Goal: Task Accomplishment & Management: Use online tool/utility

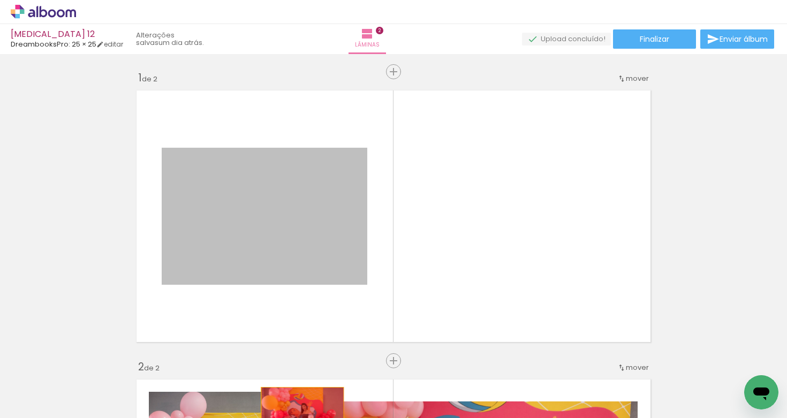
drag, startPoint x: 322, startPoint y: 237, endPoint x: 302, endPoint y: 415, distance: 179.3
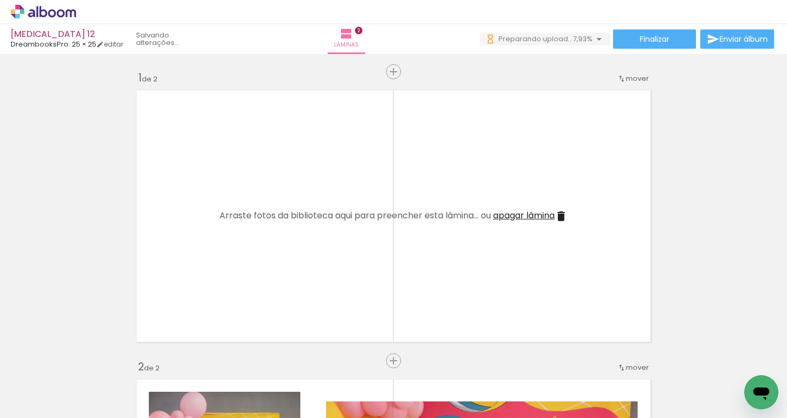
scroll to position [0, 22726]
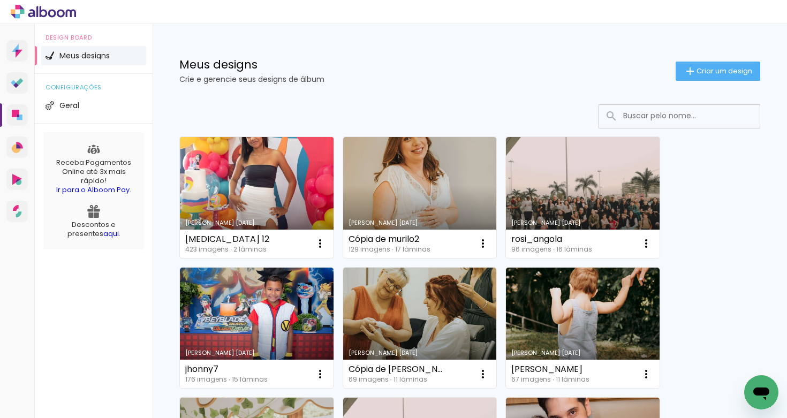
click at [287, 194] on link "Criado em 01/10/25" at bounding box center [257, 197] width 154 height 121
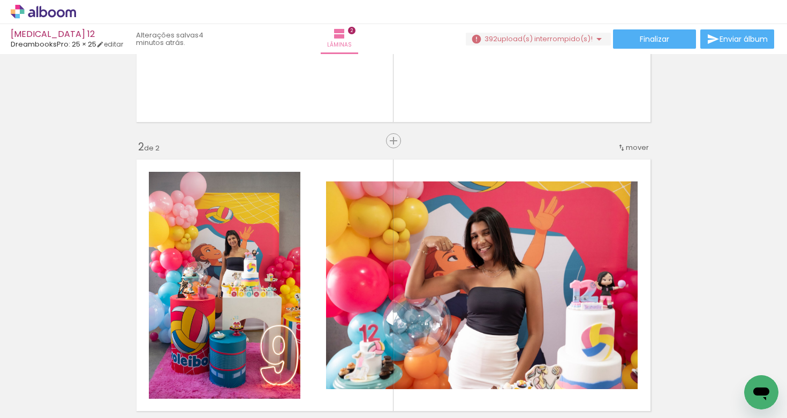
scroll to position [171, 0]
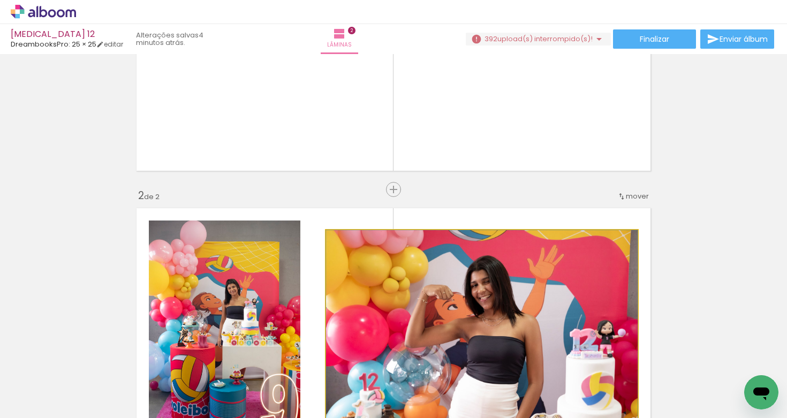
drag, startPoint x: 497, startPoint y: 272, endPoint x: 439, endPoint y: 369, distance: 113.5
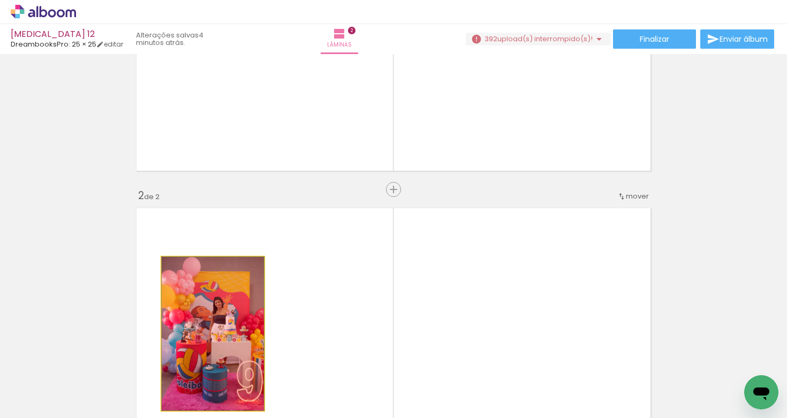
drag, startPoint x: 253, startPoint y: 298, endPoint x: 231, endPoint y: 373, distance: 77.6
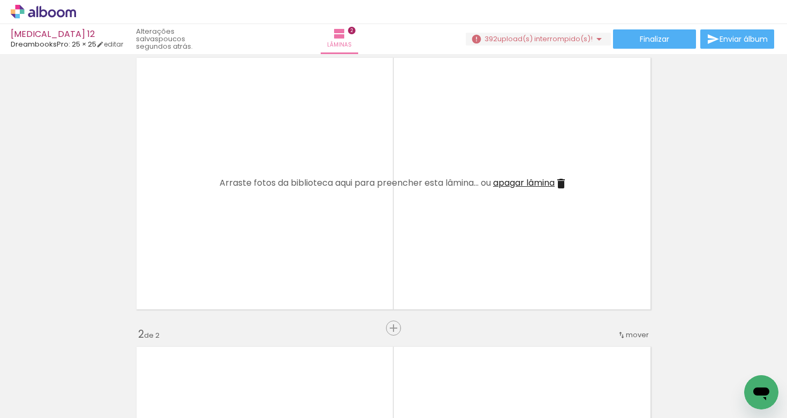
scroll to position [0, 3042]
click at [303, 378] on div at bounding box center [302, 382] width 53 height 35
click at [560, 31] on div "Finalizar Enviar álbum" at bounding box center [621, 38] width 310 height 19
click at [560, 37] on span "upload(s) interrompido(s)!" at bounding box center [544, 39] width 95 height 10
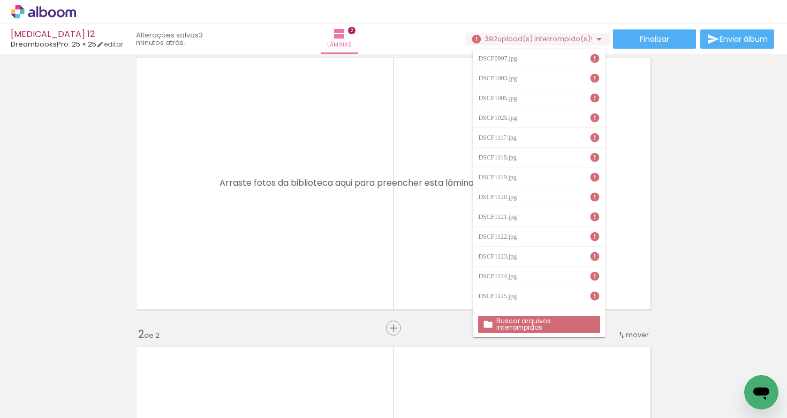
click at [0, 0] on slot "Buscar arquivos interrompidos" at bounding box center [0, 0] width 0 height 0
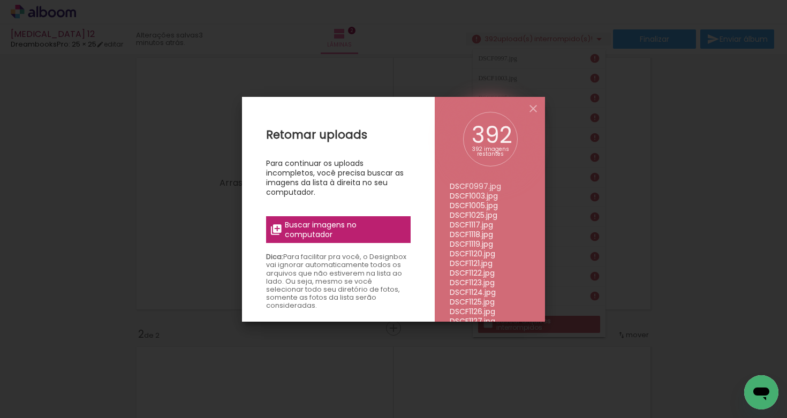
click at [369, 237] on span "Buscar imagens no computador" at bounding box center [344, 229] width 119 height 19
click at [0, 0] on input "file" at bounding box center [0, 0] width 0 height 0
click at [399, 224] on span "Buscar imagens no computador" at bounding box center [344, 229] width 119 height 19
click at [0, 0] on input "file" at bounding box center [0, 0] width 0 height 0
click at [535, 111] on iron-icon at bounding box center [533, 108] width 13 height 13
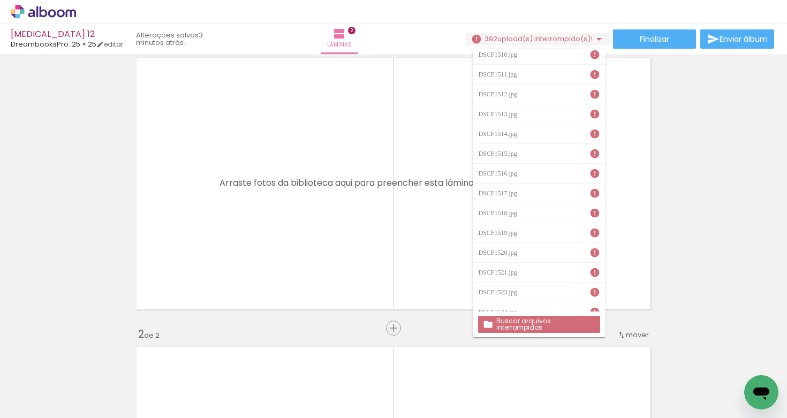
scroll to position [4871, 0]
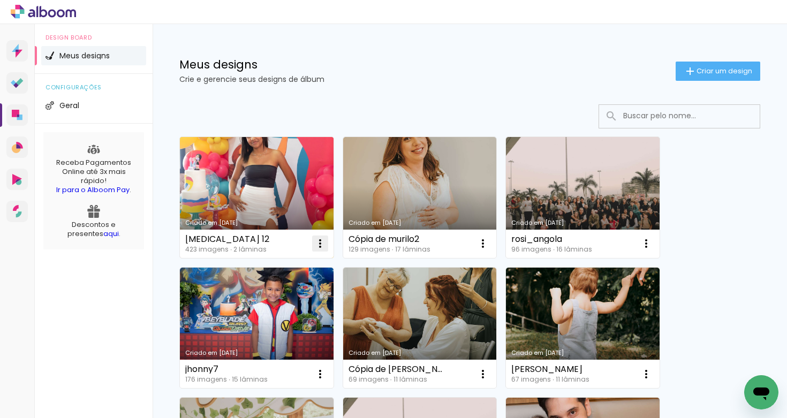
click at [324, 244] on iron-icon at bounding box center [320, 243] width 13 height 13
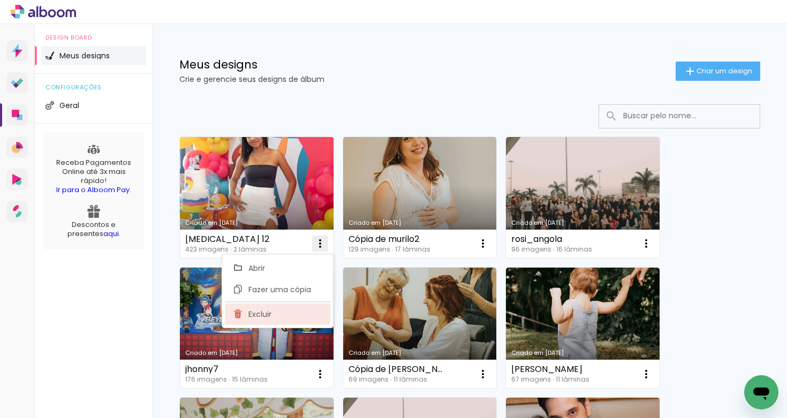
click at [271, 307] on paper-item "Excluir" at bounding box center [277, 313] width 105 height 21
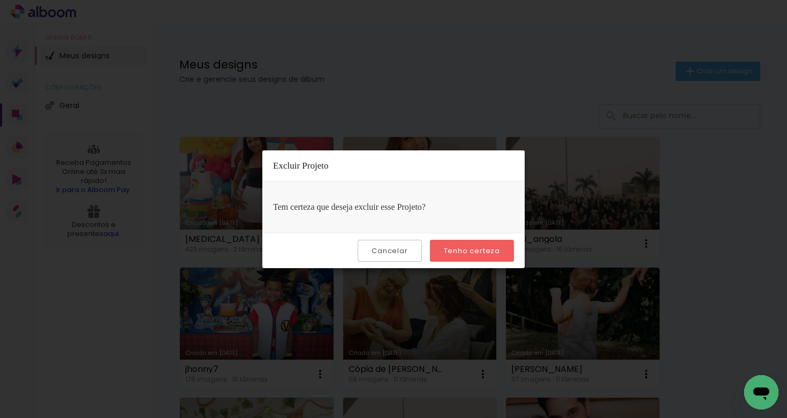
click at [0, 0] on slot "Tenho certeza" at bounding box center [0, 0] width 0 height 0
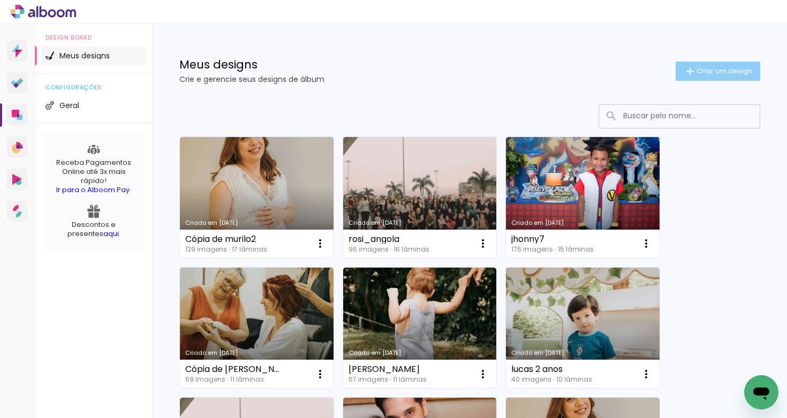
click at [745, 64] on paper-button "Criar um design" at bounding box center [717, 71] width 85 height 19
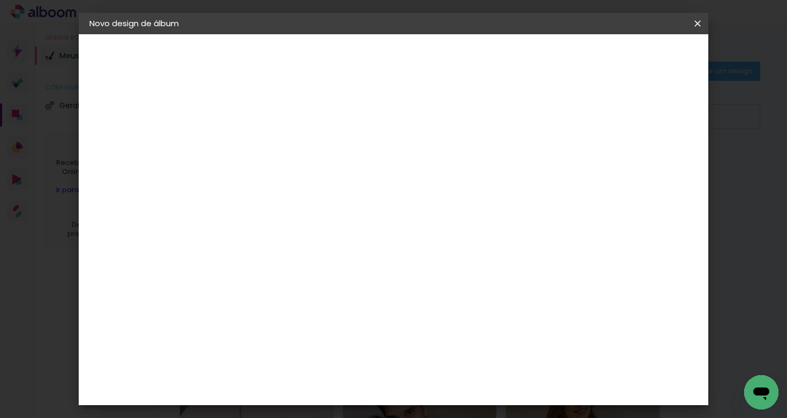
click at [264, 140] on input at bounding box center [264, 143] width 0 height 17
type input "U"
type input "[MEDICAL_DATA]"
type paper-input "[MEDICAL_DATA]"
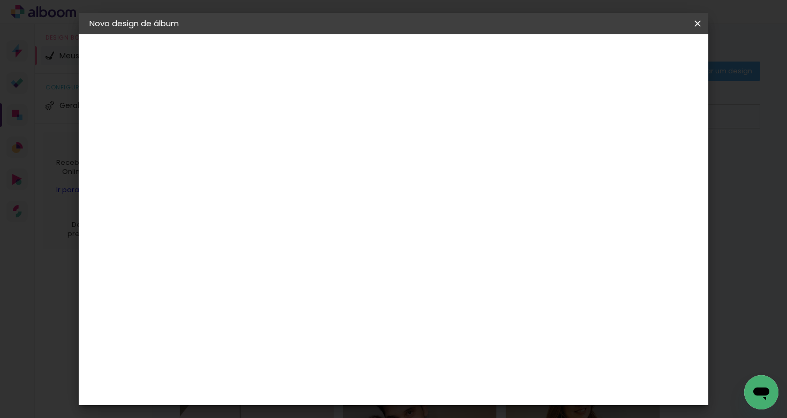
click at [0, 0] on slot "Avançar" at bounding box center [0, 0] width 0 height 0
click at [465, 157] on paper-item "Tamanho Livre" at bounding box center [413, 163] width 103 height 24
click at [302, 404] on div "DreambooksPro" at bounding box center [292, 408] width 70 height 9
click at [0, 0] on slot "Avançar" at bounding box center [0, 0] width 0 height 0
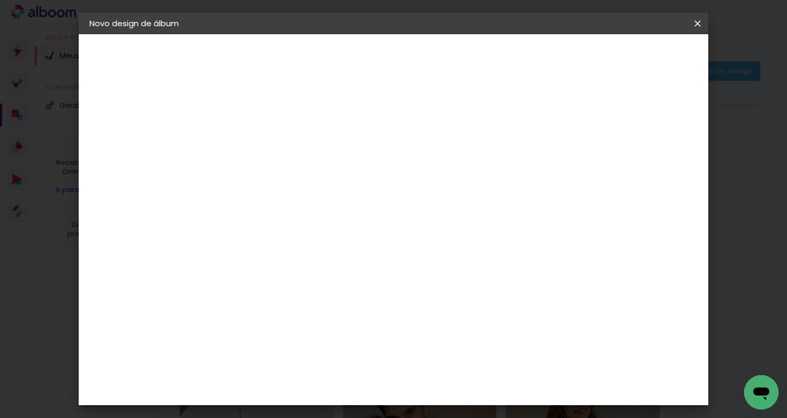
click at [306, 178] on input "text" at bounding box center [285, 186] width 42 height 17
click at [479, 172] on paper-item "Álbum" at bounding box center [463, 177] width 214 height 21
type input "Álbum"
click at [337, 332] on span "25 × 25" at bounding box center [312, 343] width 50 height 22
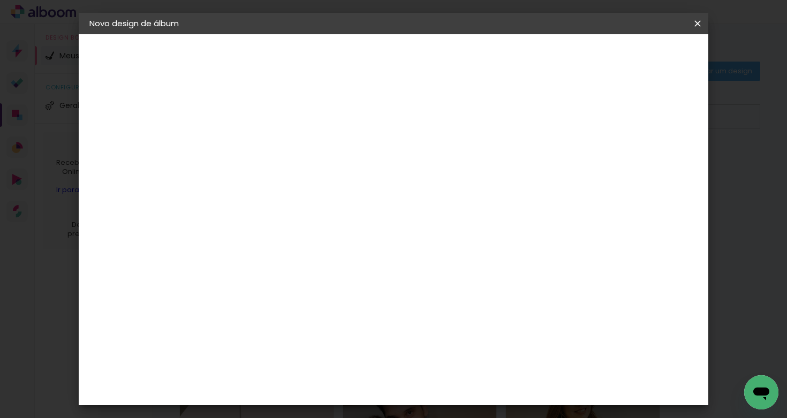
click at [0, 0] on slot "Avançar" at bounding box center [0, 0] width 0 height 0
click at [639, 56] on span "Iniciar design" at bounding box center [614, 56] width 49 height 7
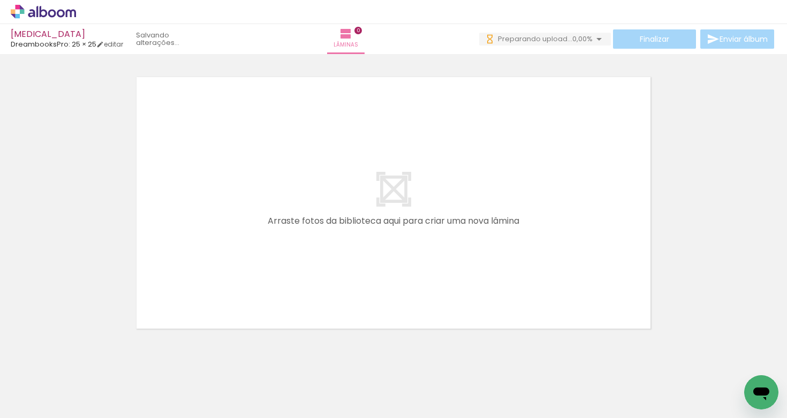
drag, startPoint x: 162, startPoint y: 295, endPoint x: 193, endPoint y: 257, distance: 48.7
click at [193, 257] on quentale-workspace at bounding box center [393, 209] width 787 height 418
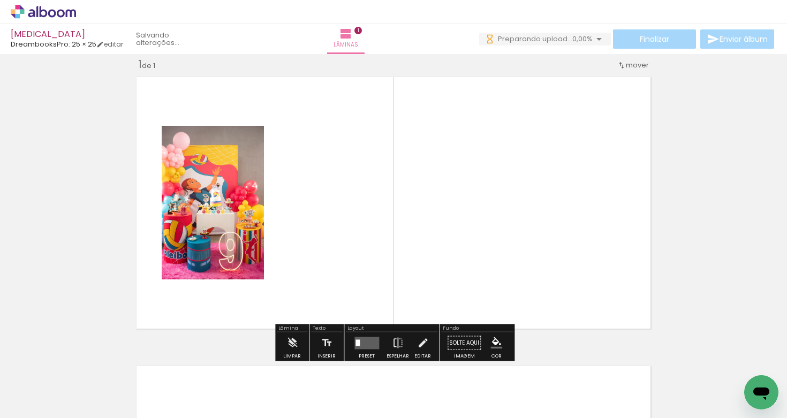
drag, startPoint x: 190, startPoint y: 376, endPoint x: 262, endPoint y: 242, distance: 151.8
click at [262, 242] on quentale-workspace at bounding box center [393, 209] width 787 height 418
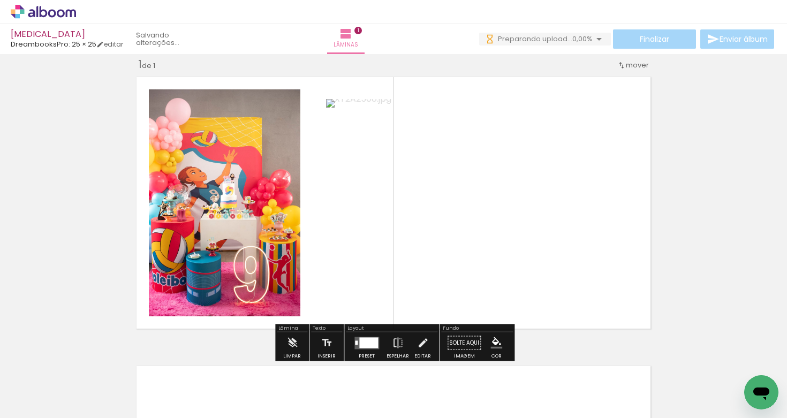
drag, startPoint x: 230, startPoint y: 392, endPoint x: 274, endPoint y: 265, distance: 134.4
click at [274, 265] on quentale-workspace at bounding box center [393, 209] width 787 height 418
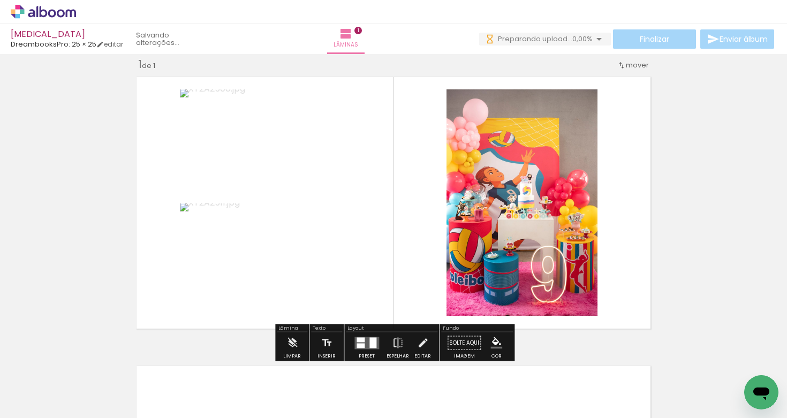
drag, startPoint x: 282, startPoint y: 392, endPoint x: 314, endPoint y: 269, distance: 127.1
click at [314, 269] on quentale-workspace at bounding box center [393, 209] width 787 height 418
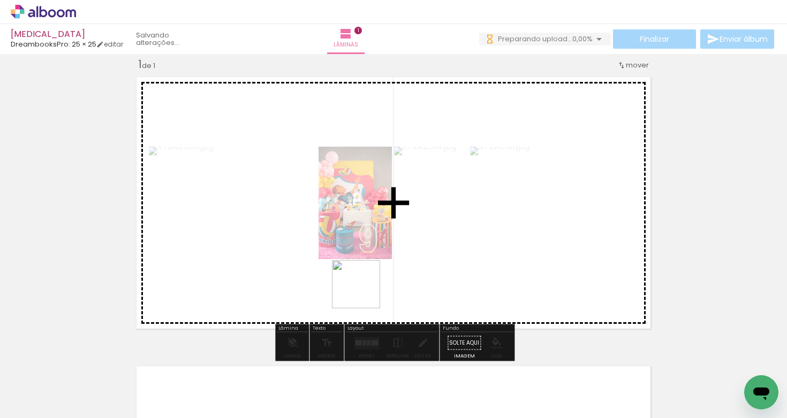
drag, startPoint x: 359, startPoint y: 375, endPoint x: 365, endPoint y: 277, distance: 98.2
click at [365, 277] on quentale-workspace at bounding box center [393, 209] width 787 height 418
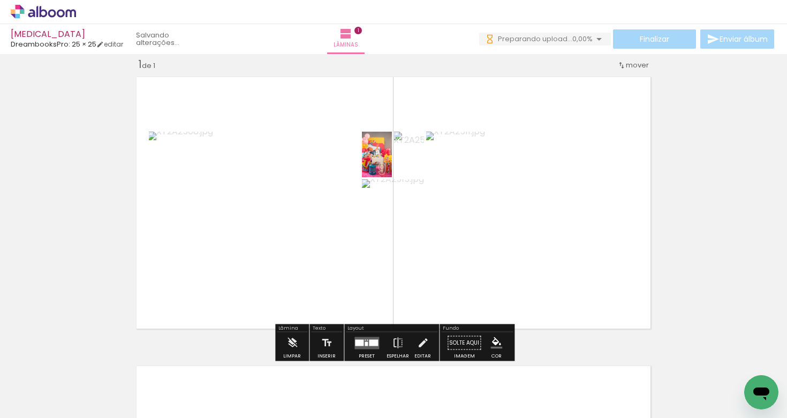
drag, startPoint x: 414, startPoint y: 383, endPoint x: 419, endPoint y: 249, distance: 134.4
click at [419, 249] on quentale-workspace at bounding box center [393, 209] width 787 height 418
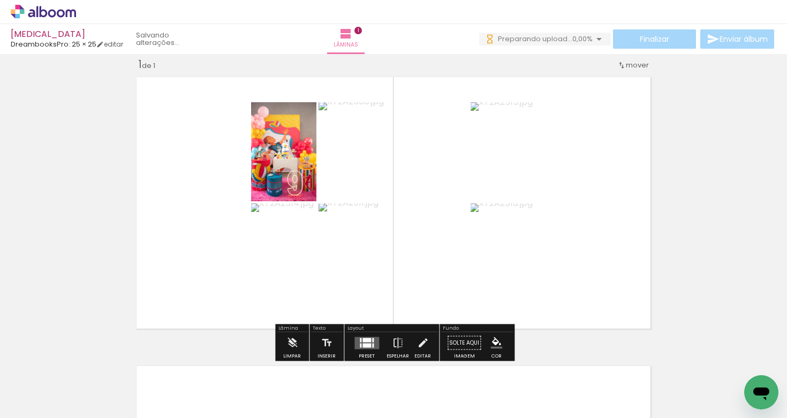
drag, startPoint x: 481, startPoint y: 375, endPoint x: 481, endPoint y: 266, distance: 109.2
click at [481, 266] on quentale-workspace at bounding box center [393, 209] width 787 height 418
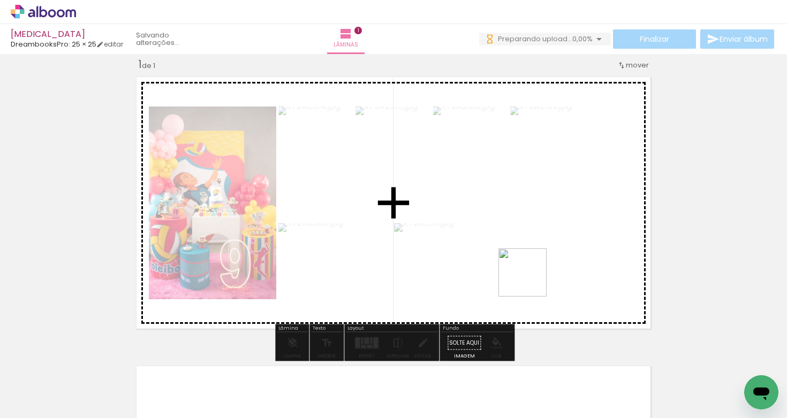
drag, startPoint x: 532, startPoint y: 393, endPoint x: 530, endPoint y: 254, distance: 139.7
click at [530, 254] on quentale-workspace at bounding box center [393, 209] width 787 height 418
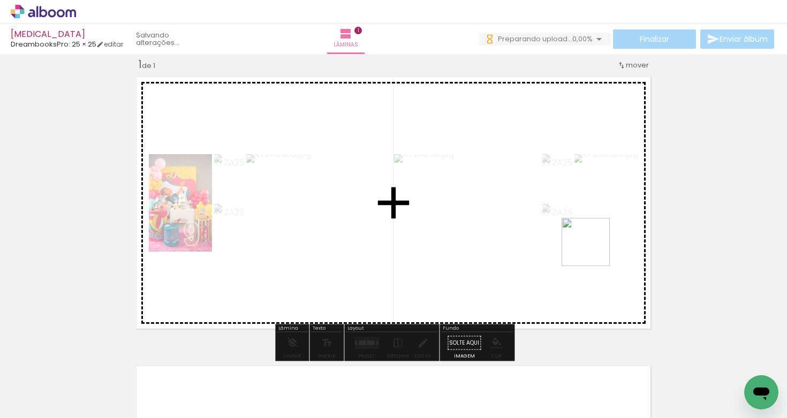
drag, startPoint x: 606, startPoint y: 330, endPoint x: 593, endPoint y: 249, distance: 81.9
click at [593, 249] on quentale-workspace at bounding box center [393, 209] width 787 height 418
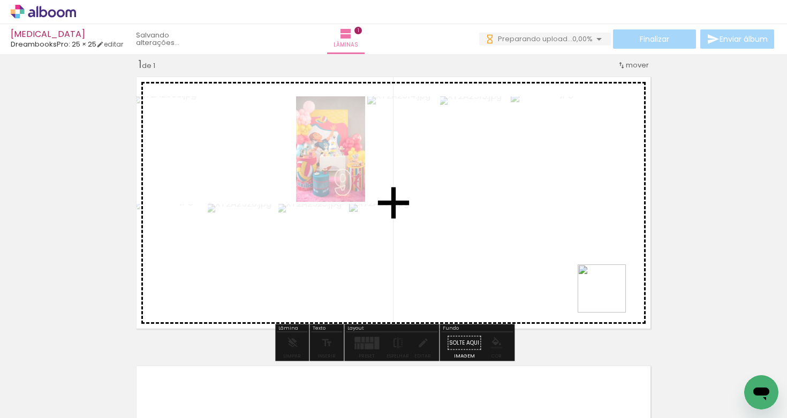
drag, startPoint x: 619, startPoint y: 331, endPoint x: 598, endPoint y: 242, distance: 91.3
click at [598, 242] on quentale-workspace at bounding box center [393, 209] width 787 height 418
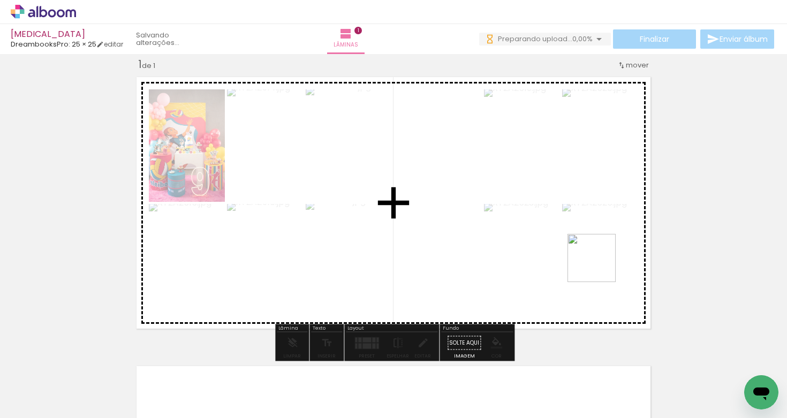
drag, startPoint x: 694, startPoint y: 374, endPoint x: 592, endPoint y: 255, distance: 156.8
click at [592, 255] on quentale-workspace at bounding box center [393, 209] width 787 height 418
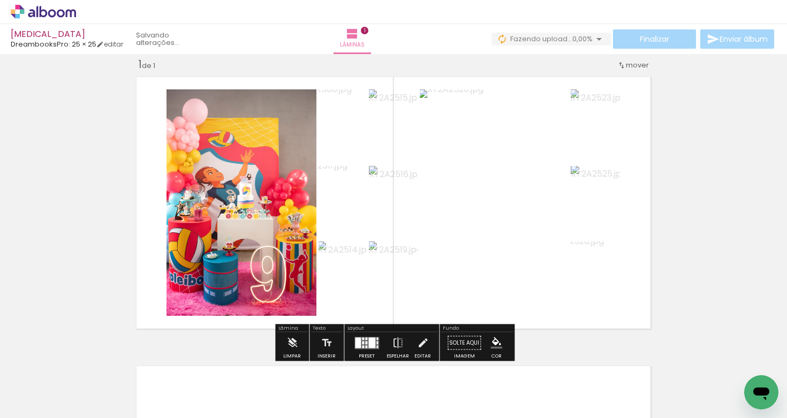
scroll to position [0, 373]
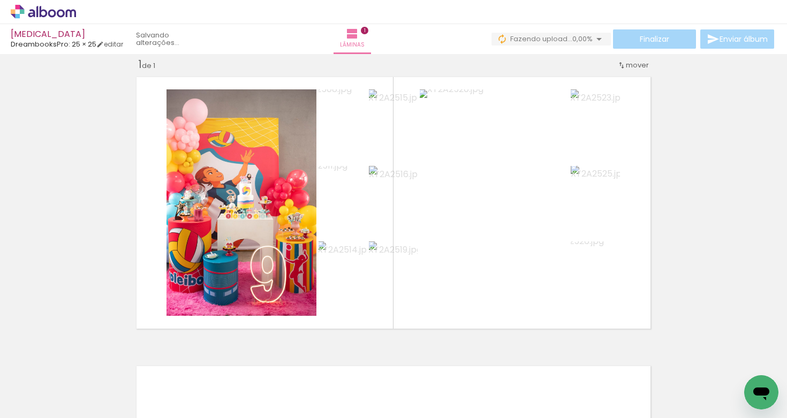
drag, startPoint x: 385, startPoint y: 374, endPoint x: 385, endPoint y: 263, distance: 111.3
click at [385, 263] on quentale-workspace at bounding box center [393, 209] width 787 height 418
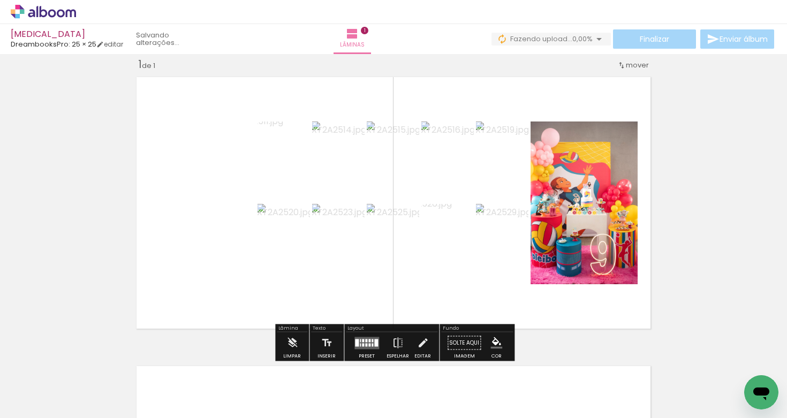
drag, startPoint x: 467, startPoint y: 369, endPoint x: 467, endPoint y: 236, distance: 133.3
click at [467, 236] on quentale-workspace at bounding box center [393, 209] width 787 height 418
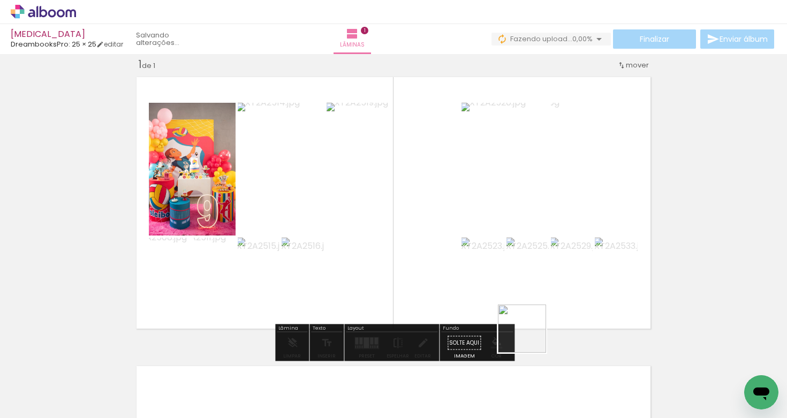
drag, startPoint x: 530, startPoint y: 353, endPoint x: 530, endPoint y: 250, distance: 102.8
click at [530, 250] on quentale-workspace at bounding box center [393, 209] width 787 height 418
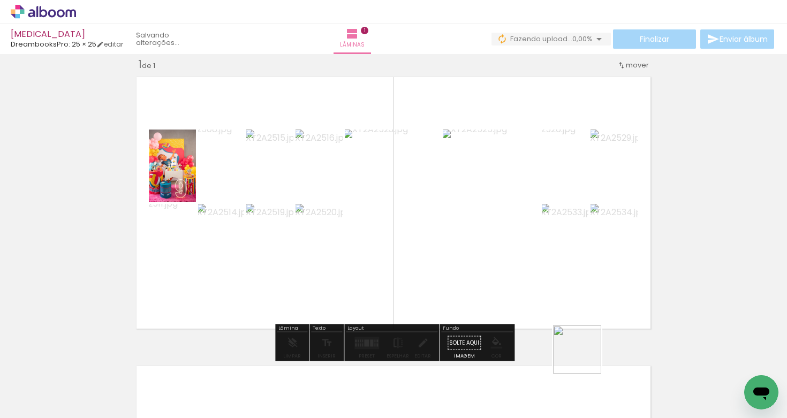
drag, startPoint x: 585, startPoint y: 379, endPoint x: 585, endPoint y: 250, distance: 129.0
click at [585, 250] on quentale-workspace at bounding box center [393, 209] width 787 height 418
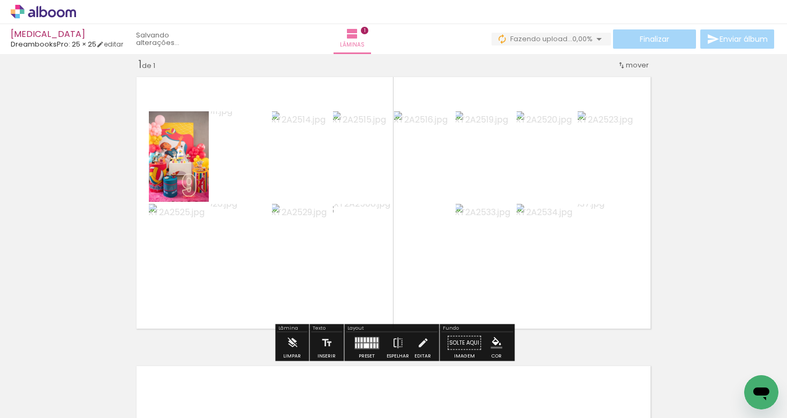
drag, startPoint x: 634, startPoint y: 378, endPoint x: 591, endPoint y: 249, distance: 135.4
click at [591, 249] on quentale-workspace at bounding box center [393, 209] width 787 height 418
drag, startPoint x: 698, startPoint y: 386, endPoint x: 579, endPoint y: 224, distance: 201.7
click at [579, 224] on quentale-workspace at bounding box center [393, 209] width 787 height 418
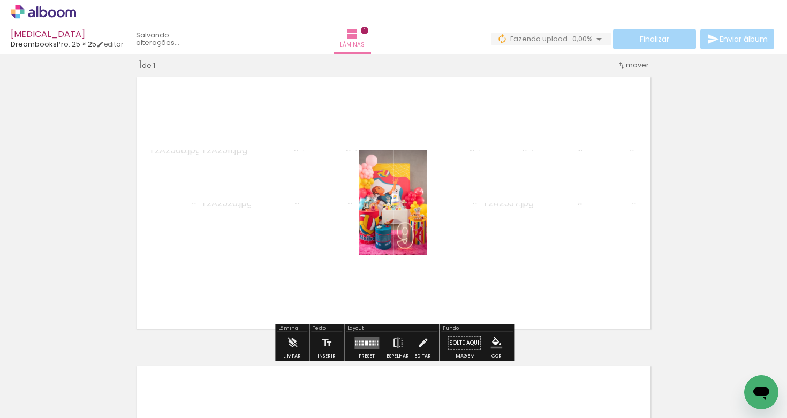
drag, startPoint x: 748, startPoint y: 366, endPoint x: 535, endPoint y: 217, distance: 260.3
click at [535, 217] on quentale-workspace at bounding box center [393, 209] width 787 height 418
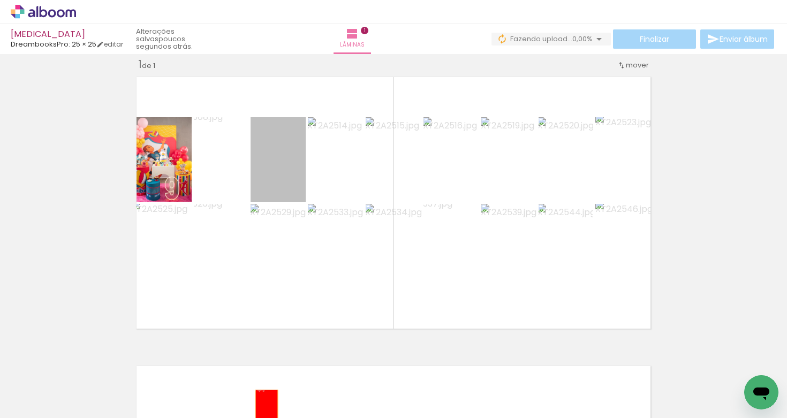
drag, startPoint x: 290, startPoint y: 185, endPoint x: 267, endPoint y: 407, distance: 222.8
click at [267, 407] on quentale-workspace at bounding box center [393, 209] width 787 height 418
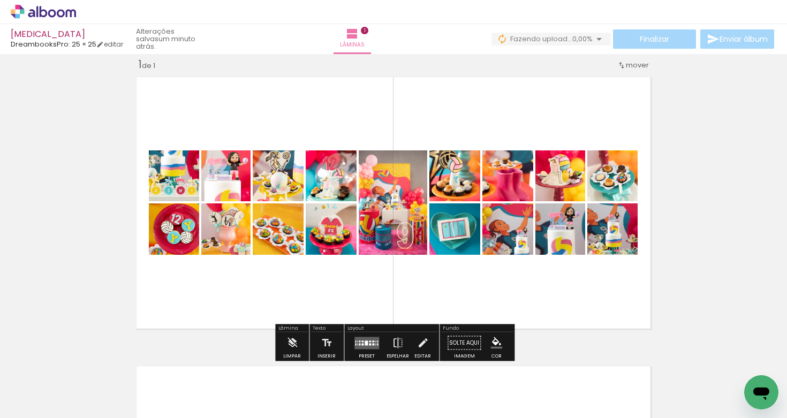
click at [365, 342] on div at bounding box center [366, 342] width 3 height 5
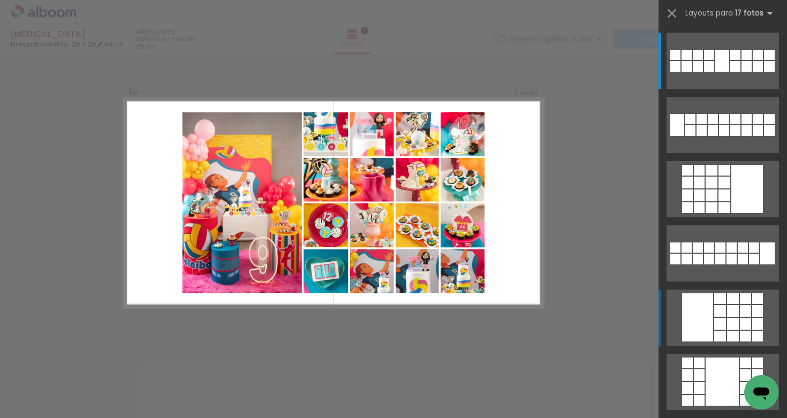
click at [730, 330] on quentale-layouter at bounding box center [722, 318] width 112 height 56
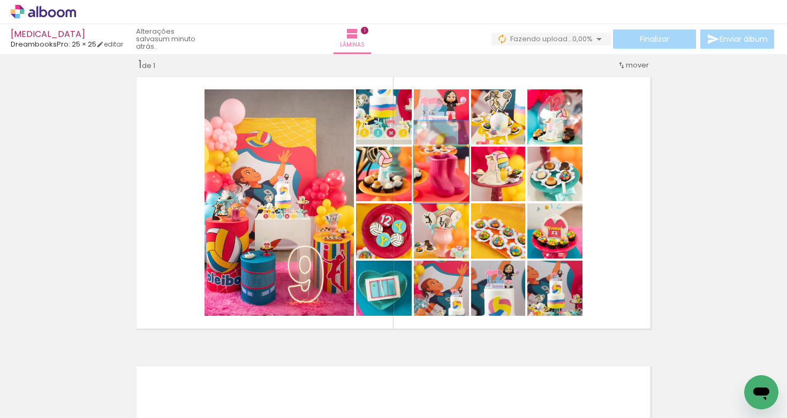
drag, startPoint x: 439, startPoint y: 189, endPoint x: 439, endPoint y: 177, distance: 11.8
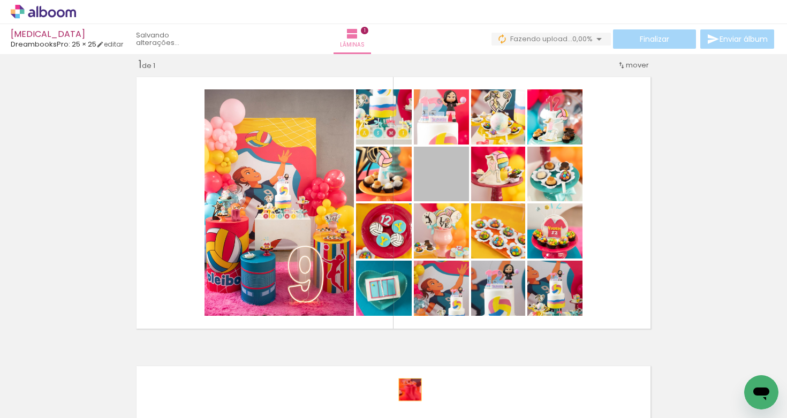
drag, startPoint x: 463, startPoint y: 195, endPoint x: 409, endPoint y: 390, distance: 202.6
click at [409, 390] on quentale-workspace at bounding box center [393, 209] width 787 height 418
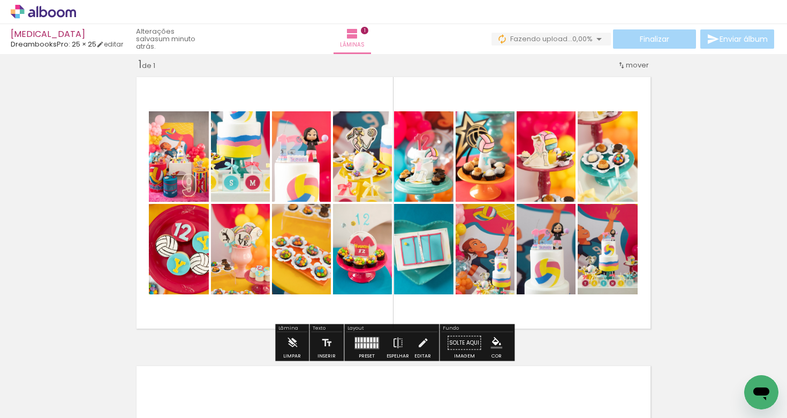
click at [358, 340] on quentale-layouter at bounding box center [366, 343] width 25 height 12
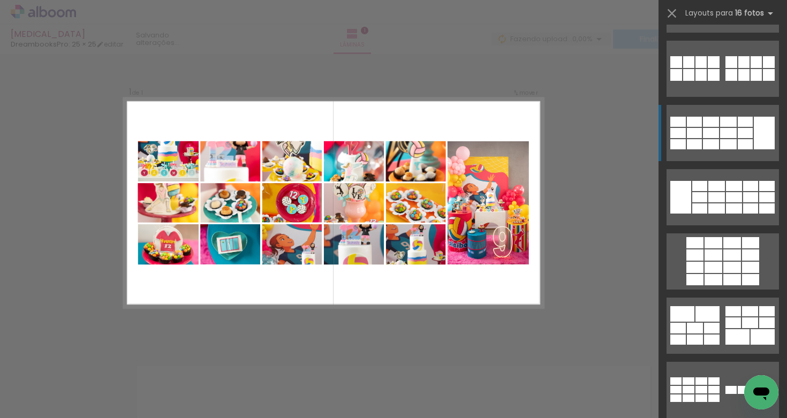
scroll to position [313, 0]
click at [738, 142] on div at bounding box center [745, 144] width 15 height 10
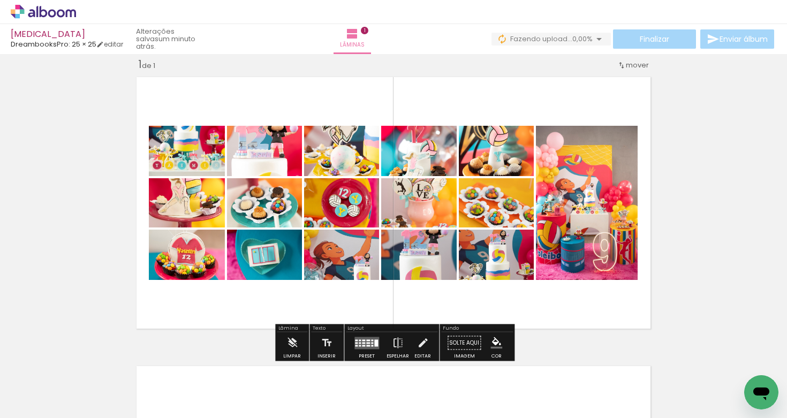
click at [371, 342] on div at bounding box center [372, 343] width 2 height 2
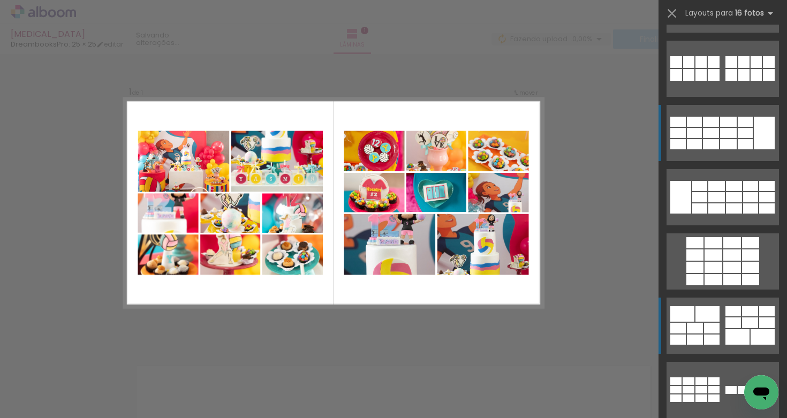
click at [687, 327] on div at bounding box center [695, 328] width 16 height 11
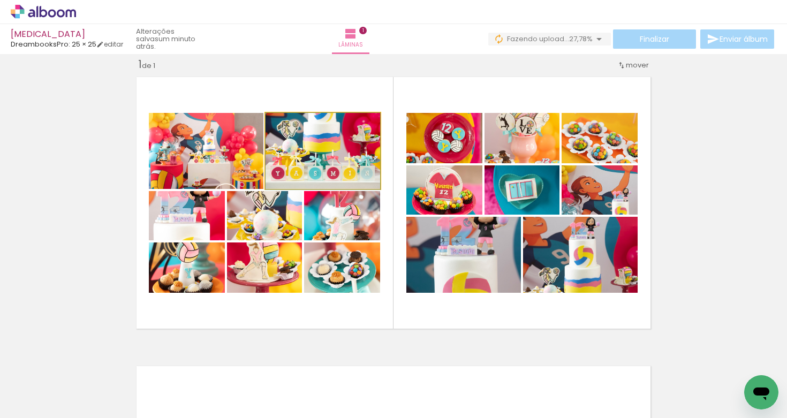
drag, startPoint x: 360, startPoint y: 153, endPoint x: 360, endPoint y: 174, distance: 21.9
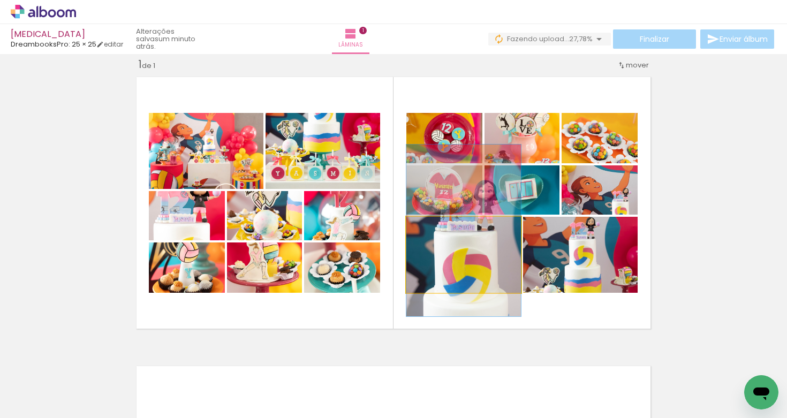
drag, startPoint x: 444, startPoint y: 285, endPoint x: 451, endPoint y: 261, distance: 25.1
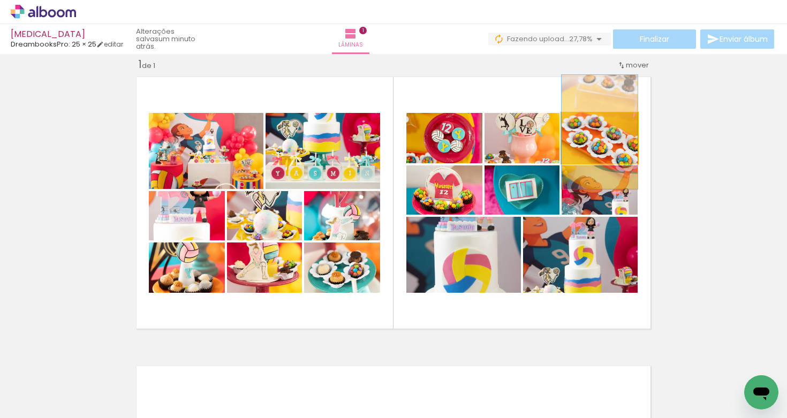
drag, startPoint x: 605, startPoint y: 149, endPoint x: 603, endPoint y: 143, distance: 6.3
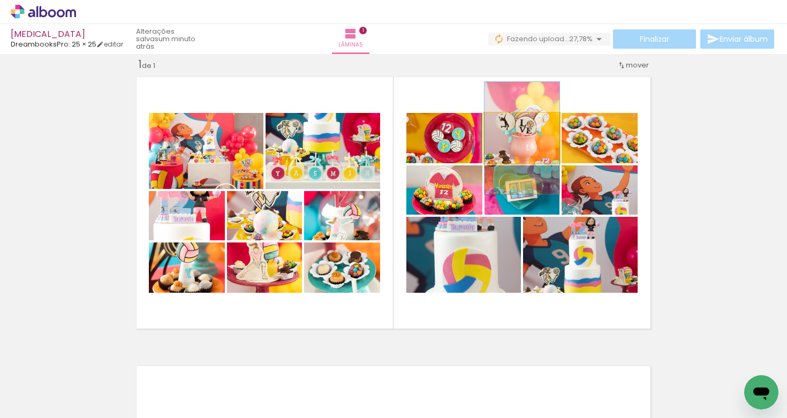
click at [548, 147] on quentale-photo at bounding box center [521, 138] width 75 height 50
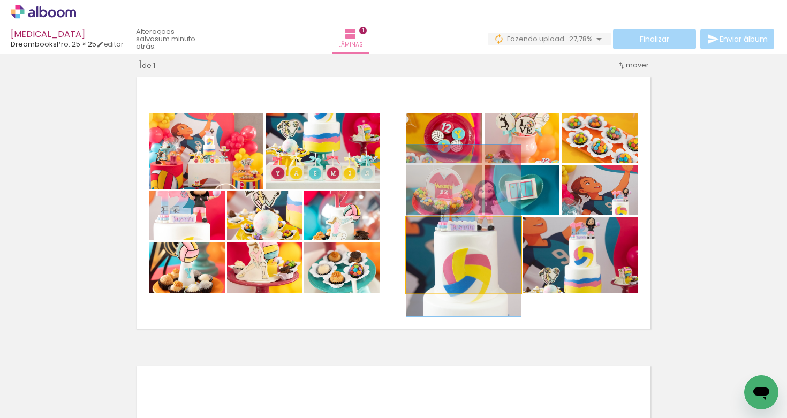
drag, startPoint x: 453, startPoint y: 269, endPoint x: 398, endPoint y: 461, distance: 199.9
click at [398, 417] on html "link( href="../../bower_components/polymer/polymer.html" rel="import" ) picture…" at bounding box center [393, 209] width 787 height 418
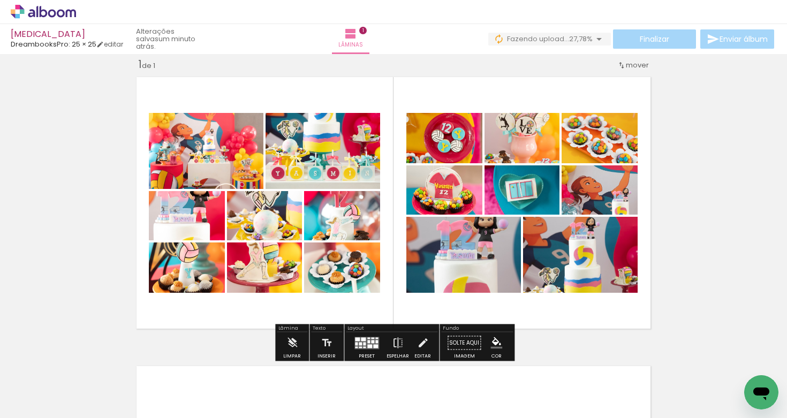
scroll to position [32, 0]
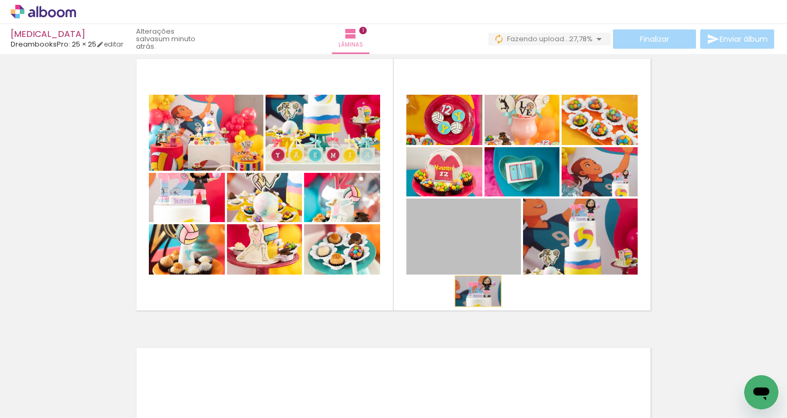
drag, startPoint x: 478, startPoint y: 291, endPoint x: 417, endPoint y: 430, distance: 152.0
click at [417, 417] on html "link( href="../../bower_components/polymer/polymer.html" rel="import" ) picture…" at bounding box center [393, 209] width 787 height 418
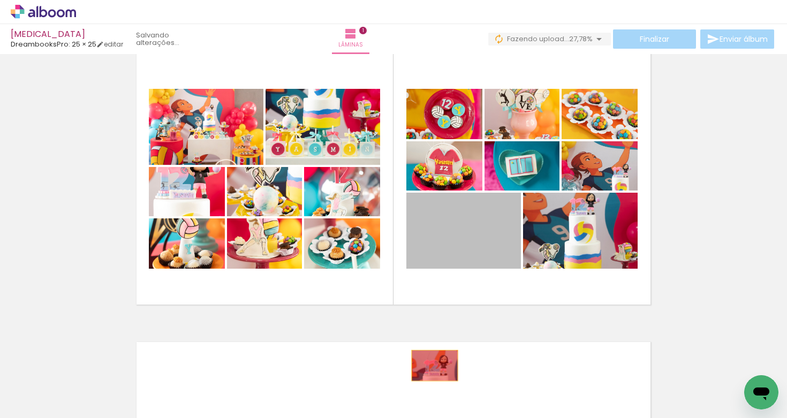
drag, startPoint x: 455, startPoint y: 298, endPoint x: 429, endPoint y: 384, distance: 90.2
click at [429, 384] on quentale-workspace at bounding box center [393, 209] width 787 height 418
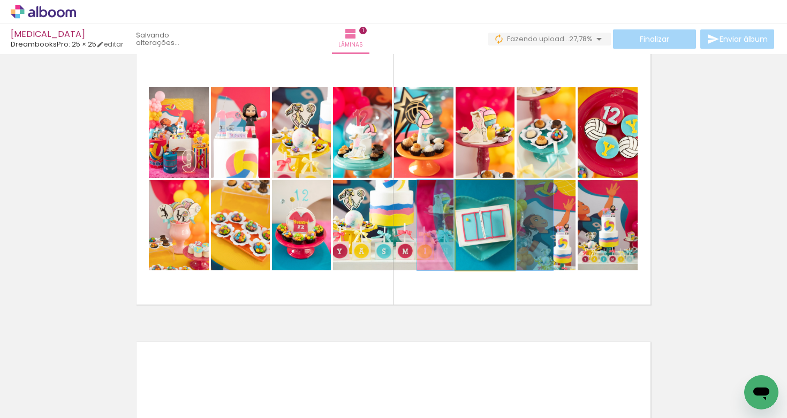
drag, startPoint x: 495, startPoint y: 247, endPoint x: 450, endPoint y: 380, distance: 140.8
click at [450, 380] on quentale-workspace at bounding box center [393, 209] width 787 height 418
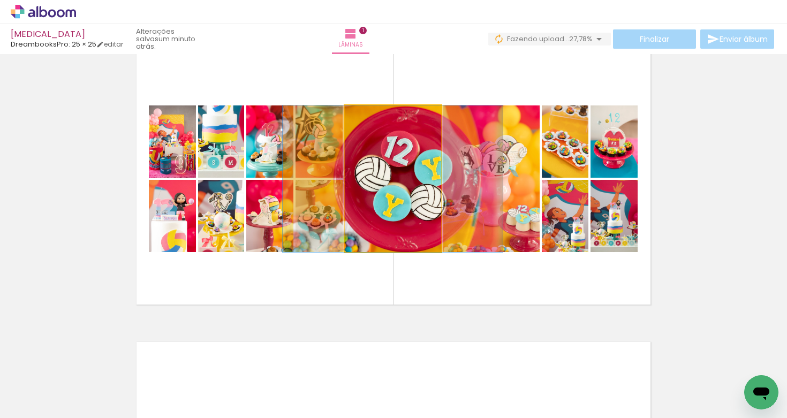
drag, startPoint x: 434, startPoint y: 215, endPoint x: 422, endPoint y: 402, distance: 187.7
click at [422, 402] on quentale-workspace at bounding box center [393, 209] width 787 height 418
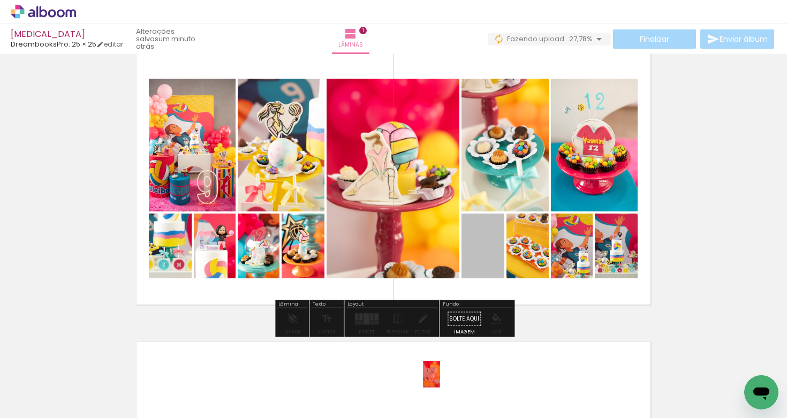
drag, startPoint x: 473, startPoint y: 248, endPoint x: 427, endPoint y: 381, distance: 140.8
click at [427, 381] on quentale-workspace at bounding box center [393, 209] width 787 height 418
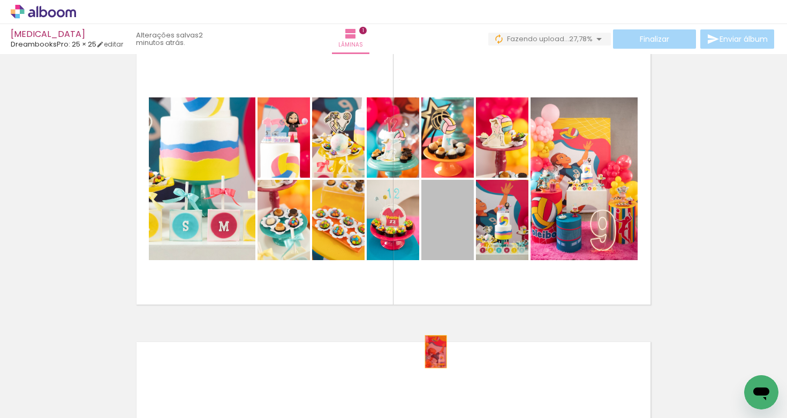
drag, startPoint x: 467, startPoint y: 229, endPoint x: 432, endPoint y: 359, distance: 134.8
click at [432, 359] on quentale-workspace at bounding box center [393, 209] width 787 height 418
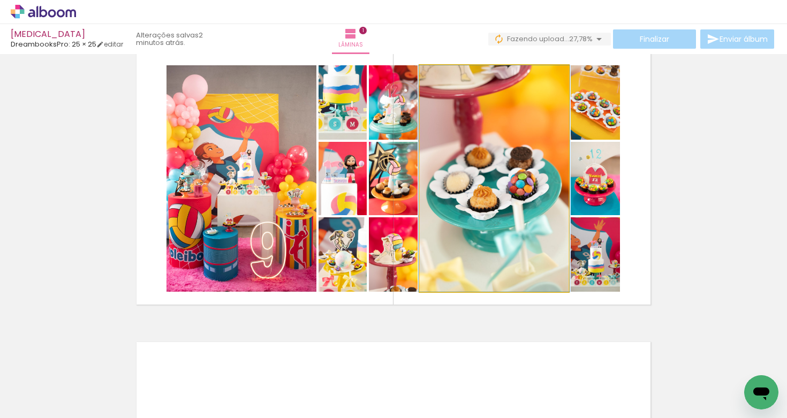
click at [479, 273] on quentale-photo at bounding box center [494, 178] width 149 height 226
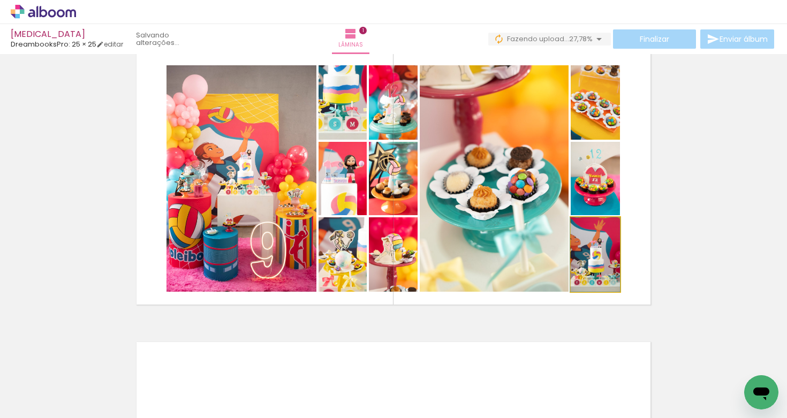
click at [580, 277] on quentale-photo at bounding box center [595, 254] width 49 height 74
click at [597, 203] on quentale-photo at bounding box center [595, 178] width 49 height 73
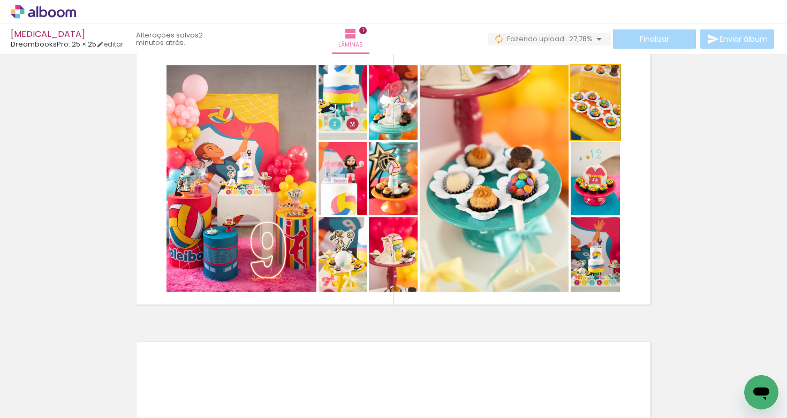
click at [601, 125] on quentale-photo at bounding box center [595, 102] width 49 height 74
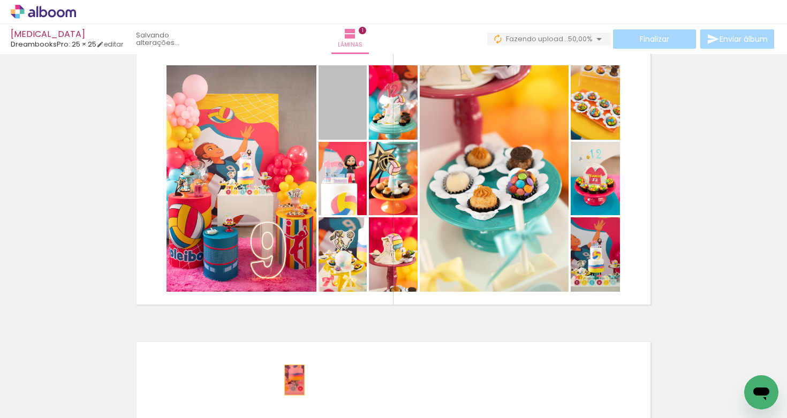
drag, startPoint x: 332, startPoint y: 118, endPoint x: 294, endPoint y: 380, distance: 264.9
click at [294, 380] on quentale-workspace at bounding box center [393, 209] width 787 height 418
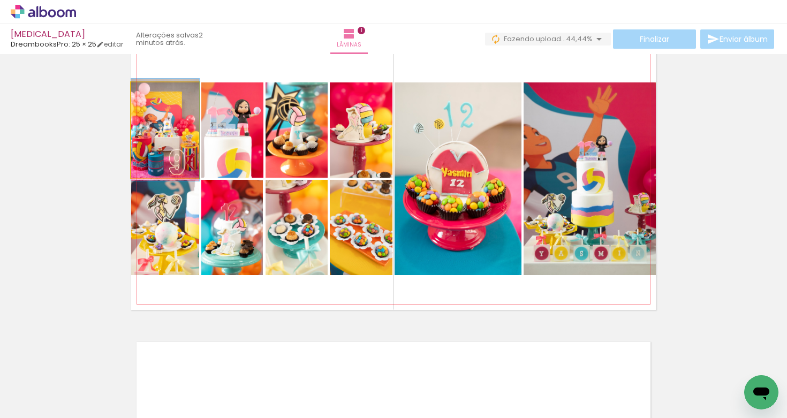
click at [189, 145] on quentale-photo at bounding box center [165, 129] width 68 height 95
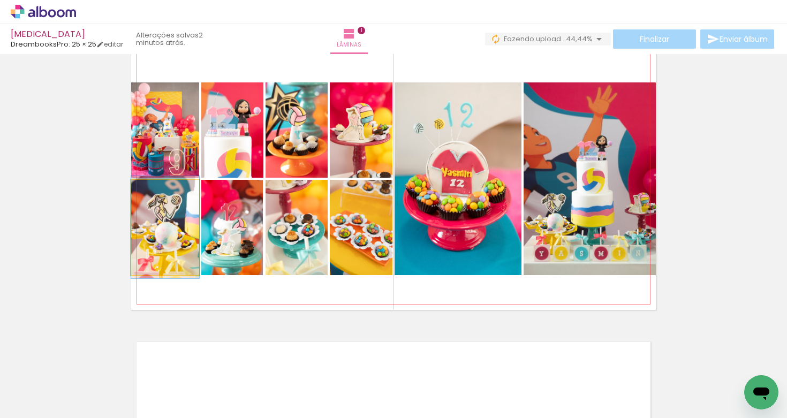
click at [181, 227] on quentale-photo at bounding box center [165, 227] width 68 height 95
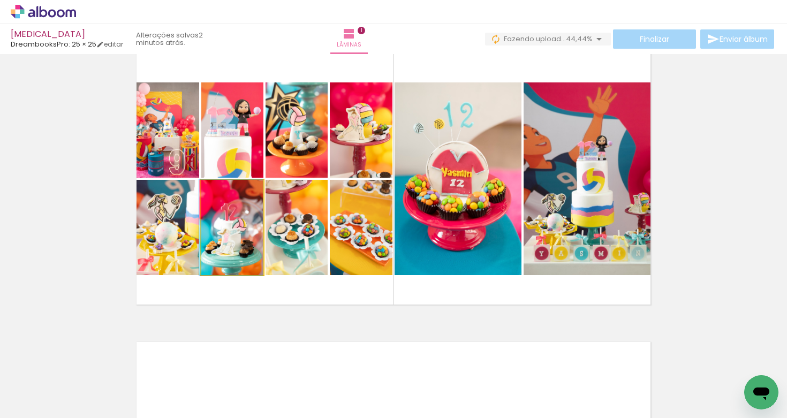
click at [211, 231] on quentale-photo at bounding box center [232, 227] width 62 height 95
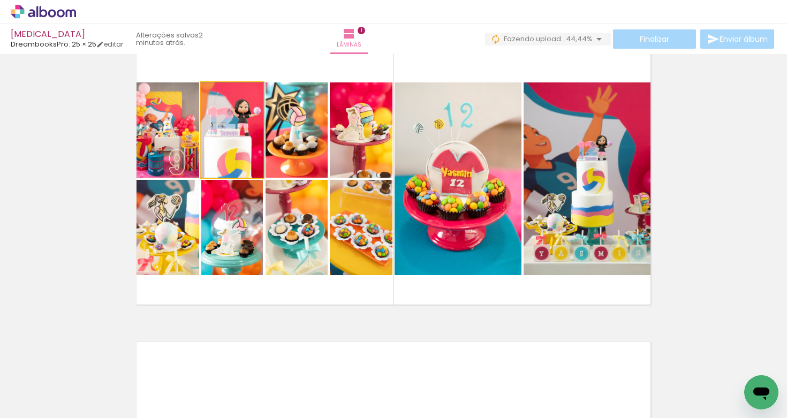
click at [237, 168] on quentale-photo at bounding box center [232, 129] width 62 height 95
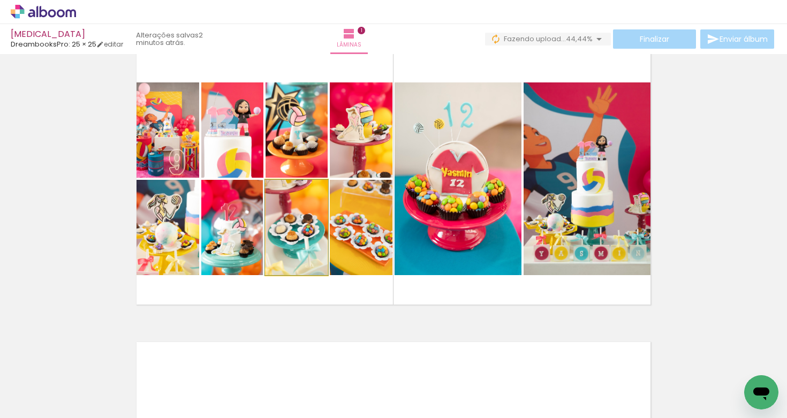
click at [272, 221] on quentale-photo at bounding box center [296, 227] width 62 height 95
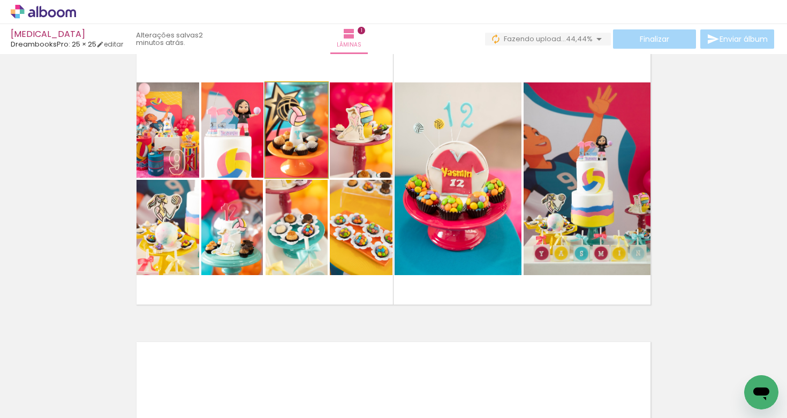
click at [304, 141] on quentale-photo at bounding box center [296, 129] width 62 height 95
click at [355, 143] on quentale-photo at bounding box center [361, 129] width 63 height 95
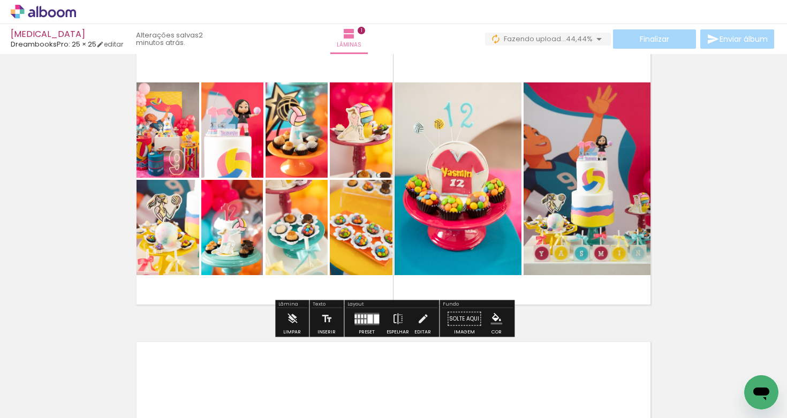
click at [352, 213] on div "P&B" at bounding box center [343, 208] width 21 height 16
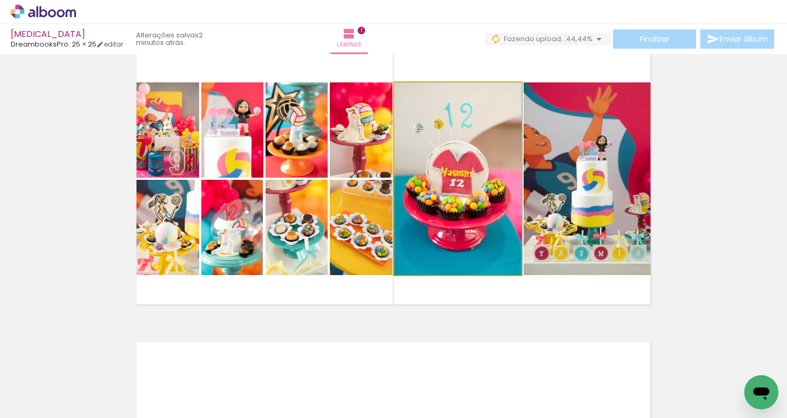
click at [428, 215] on quentale-photo at bounding box center [457, 178] width 127 height 193
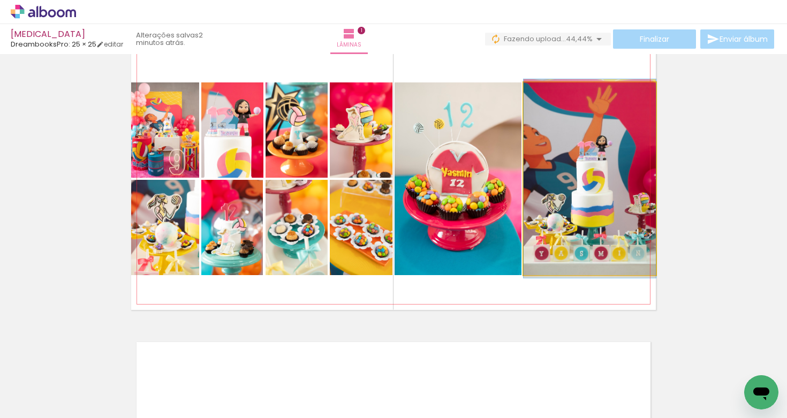
click at [537, 220] on quentale-photo at bounding box center [589, 178] width 132 height 193
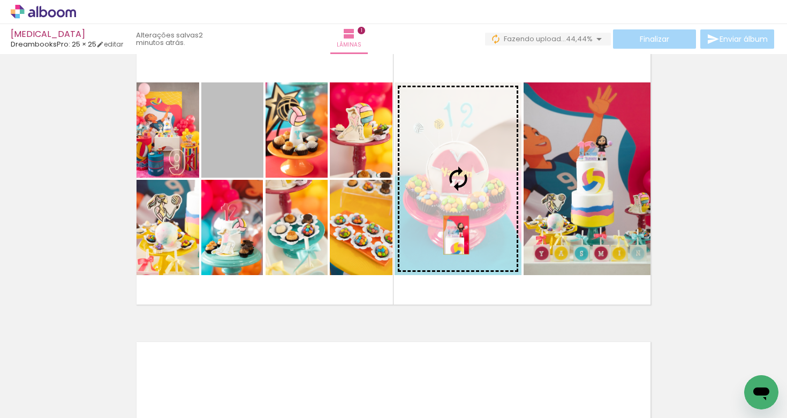
drag, startPoint x: 259, startPoint y: 153, endPoint x: 454, endPoint y: 235, distance: 212.0
click at [0, 0] on slot at bounding box center [0, 0] width 0 height 0
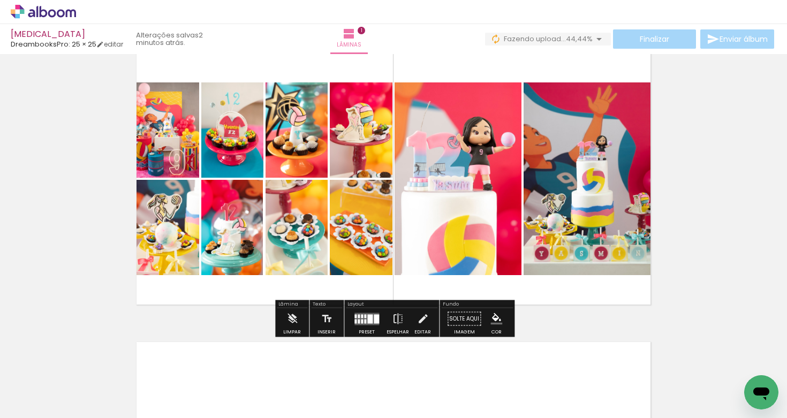
click at [367, 316] on div at bounding box center [369, 318] width 5 height 9
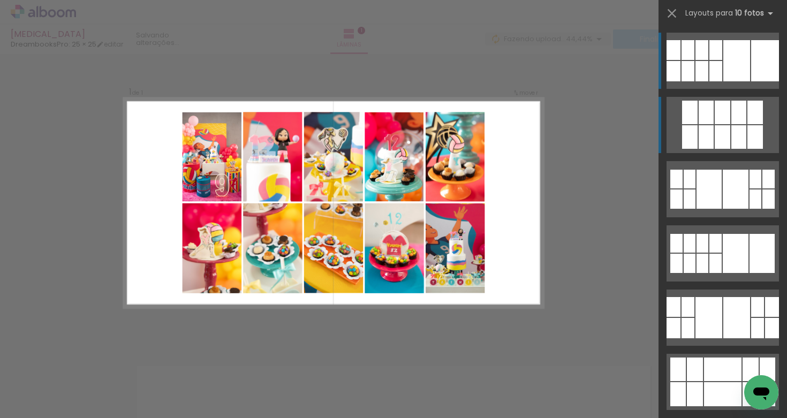
scroll to position [0, 0]
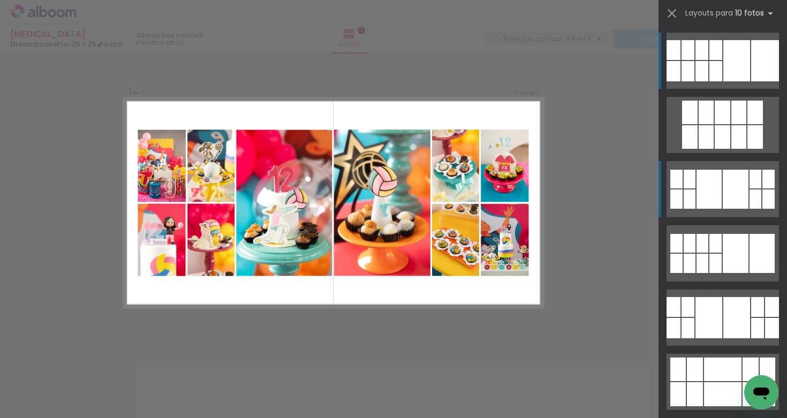
click at [712, 198] on div at bounding box center [708, 189] width 25 height 39
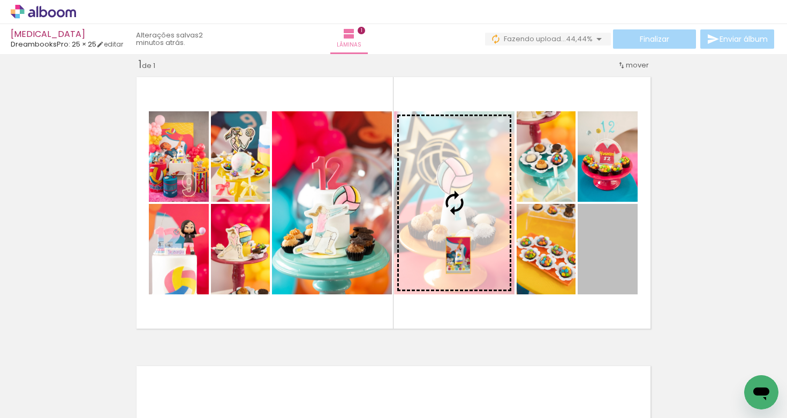
drag, startPoint x: 593, startPoint y: 282, endPoint x: 458, endPoint y: 255, distance: 138.0
click at [0, 0] on slot at bounding box center [0, 0] width 0 height 0
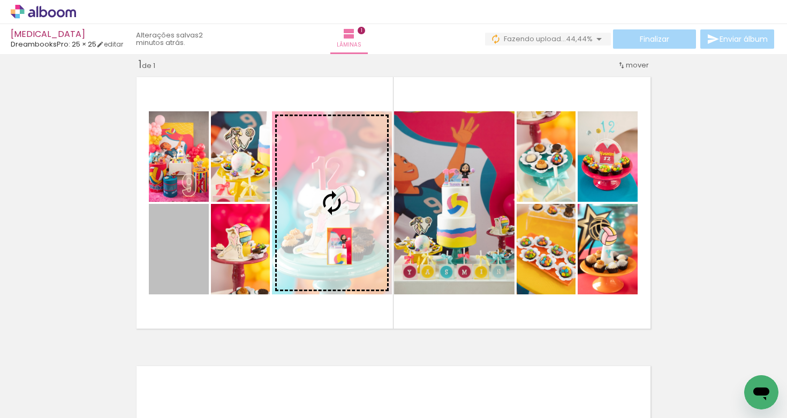
drag, startPoint x: 191, startPoint y: 264, endPoint x: 383, endPoint y: 251, distance: 193.1
click at [0, 0] on slot at bounding box center [0, 0] width 0 height 0
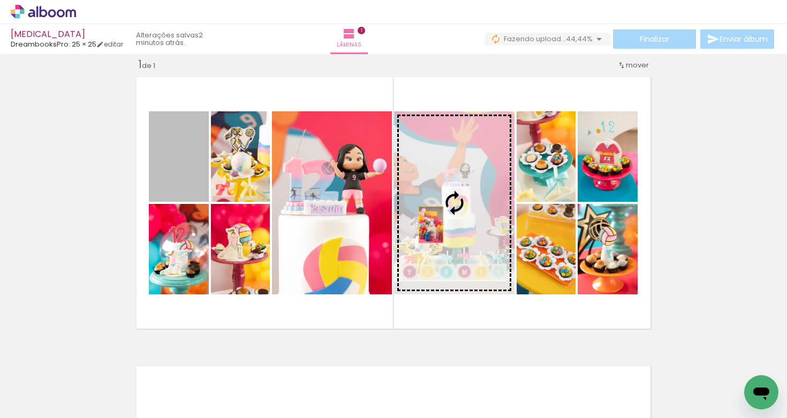
drag, startPoint x: 195, startPoint y: 178, endPoint x: 431, endPoint y: 225, distance: 240.7
click at [0, 0] on slot at bounding box center [0, 0] width 0 height 0
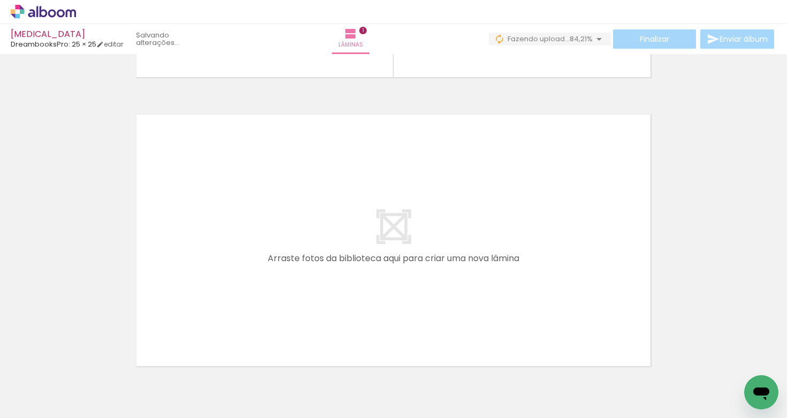
scroll to position [0, 432]
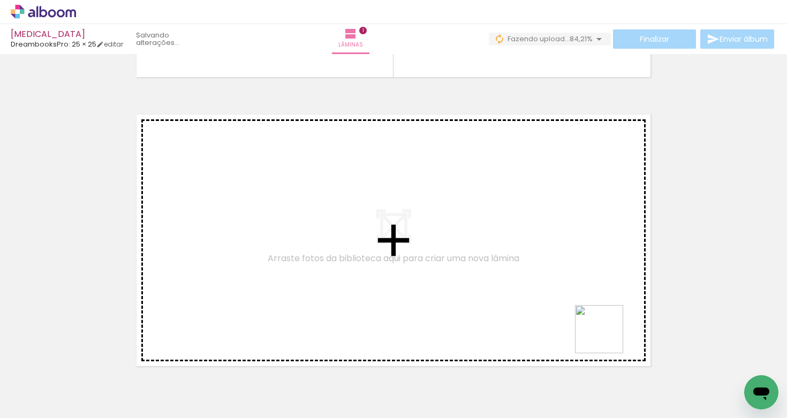
drag, startPoint x: 738, startPoint y: 381, endPoint x: 500, endPoint y: 276, distance: 259.8
click at [500, 276] on quentale-workspace at bounding box center [393, 209] width 787 height 418
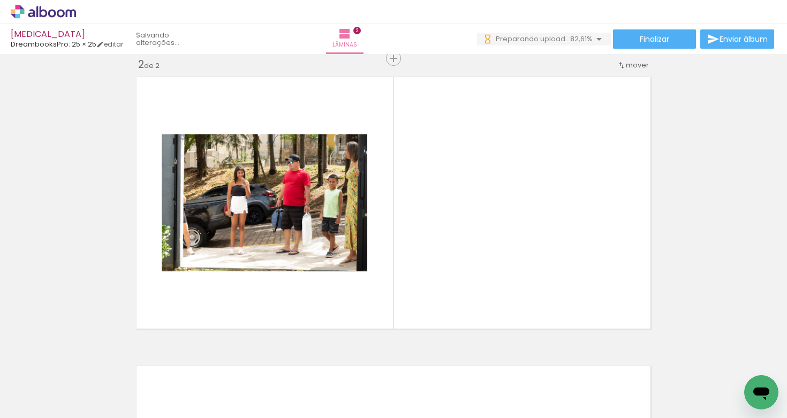
scroll to position [0, 672]
drag, startPoint x: 585, startPoint y: 381, endPoint x: 564, endPoint y: 287, distance: 96.5
click at [564, 287] on quentale-workspace at bounding box center [393, 209] width 787 height 418
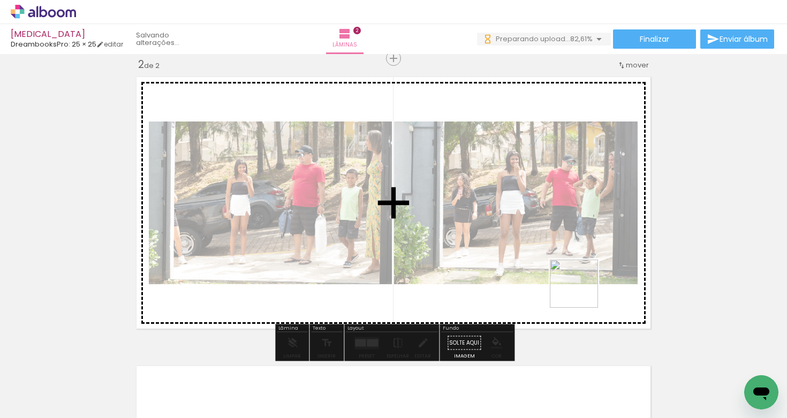
drag, startPoint x: 626, startPoint y: 374, endPoint x: 580, endPoint y: 288, distance: 97.2
click at [580, 288] on quentale-workspace at bounding box center [393, 209] width 787 height 418
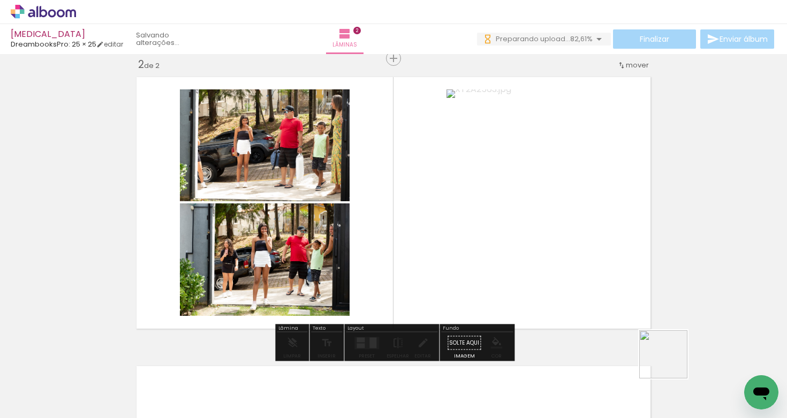
drag, startPoint x: 687, startPoint y: 376, endPoint x: 613, endPoint y: 297, distance: 107.9
click at [613, 297] on quentale-workspace at bounding box center [393, 209] width 787 height 418
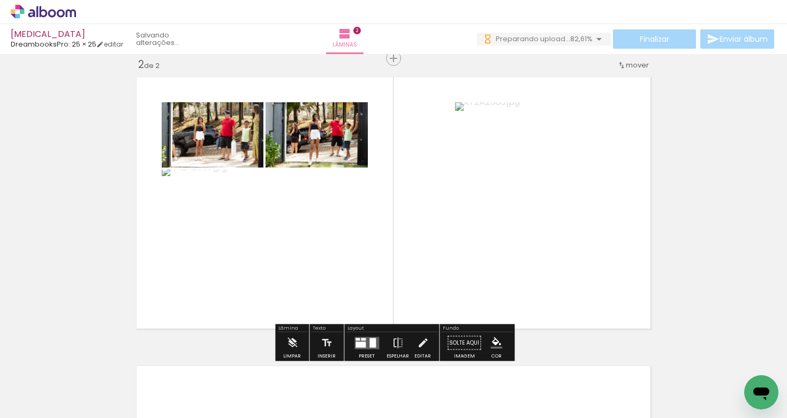
drag, startPoint x: 728, startPoint y: 371, endPoint x: 648, endPoint y: 297, distance: 109.5
click at [648, 297] on quentale-workspace at bounding box center [393, 209] width 787 height 418
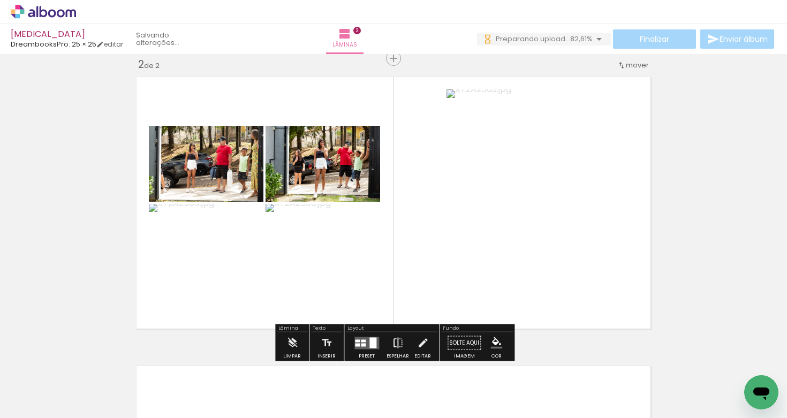
click at [397, 341] on iron-icon at bounding box center [398, 342] width 12 height 21
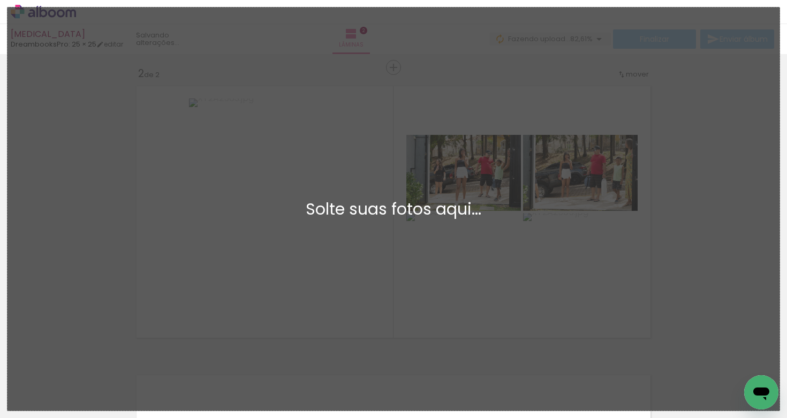
scroll to position [0, 0]
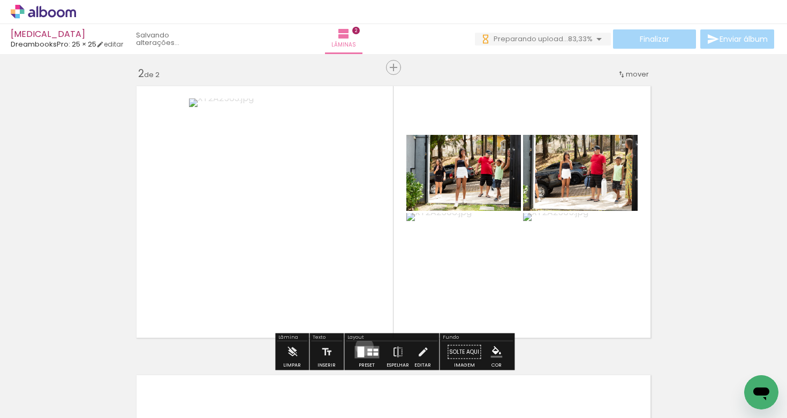
click at [362, 346] on div at bounding box center [360, 351] width 7 height 11
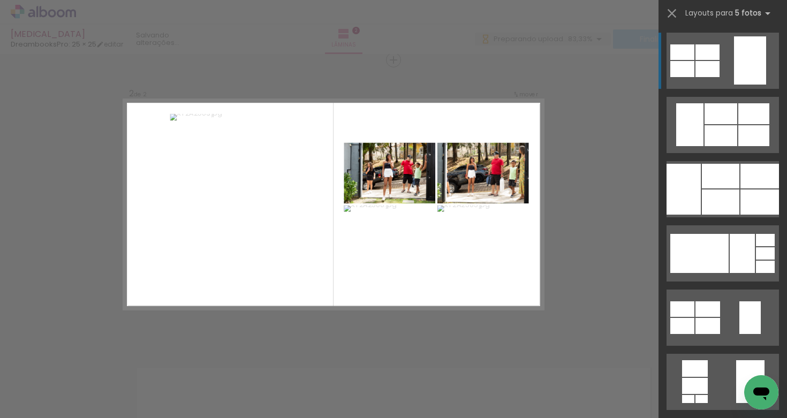
scroll to position [302, 0]
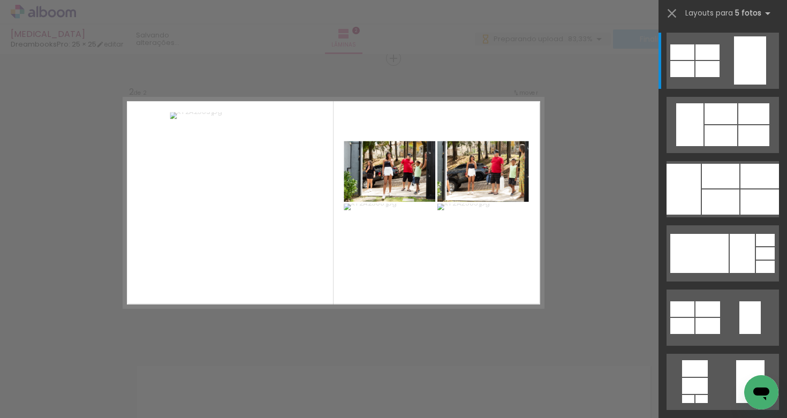
click at [637, 396] on div at bounding box center [634, 382] width 53 height 35
click at [634, 298] on div "Confirmar Cancelar" at bounding box center [393, 198] width 787 height 893
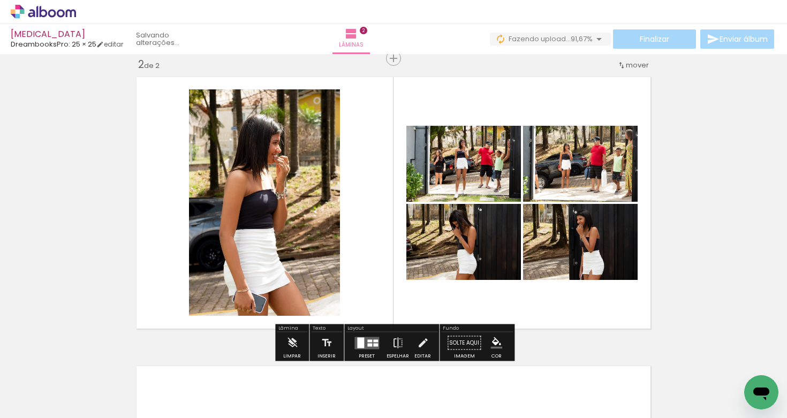
scroll to position [0, 732]
drag, startPoint x: 749, startPoint y: 379, endPoint x: 674, endPoint y: 319, distance: 96.4
click at [744, 375] on html at bounding box center [761, 392] width 34 height 34
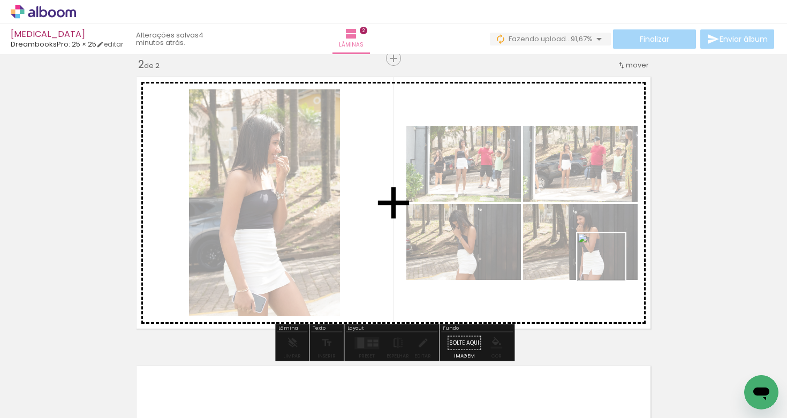
drag, startPoint x: 742, startPoint y: 363, endPoint x: 603, endPoint y: 260, distance: 173.0
click at [603, 260] on quentale-workspace at bounding box center [393, 209] width 787 height 418
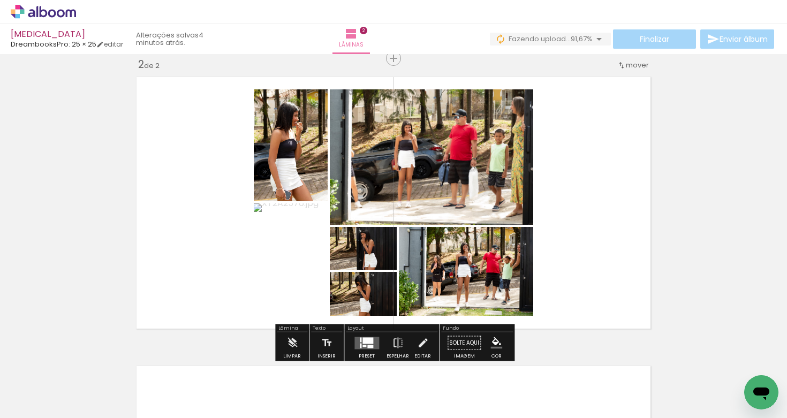
click at [366, 336] on div at bounding box center [366, 342] width 29 height 21
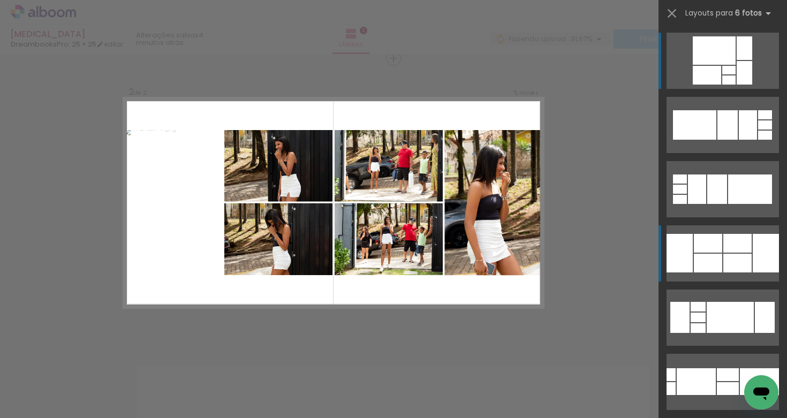
click at [726, 239] on div at bounding box center [737, 243] width 28 height 19
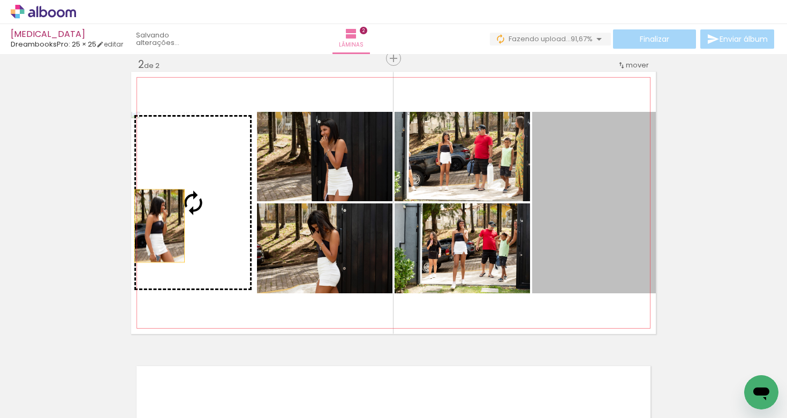
drag, startPoint x: 612, startPoint y: 236, endPoint x: 172, endPoint y: 221, distance: 440.2
click at [0, 0] on slot at bounding box center [0, 0] width 0 height 0
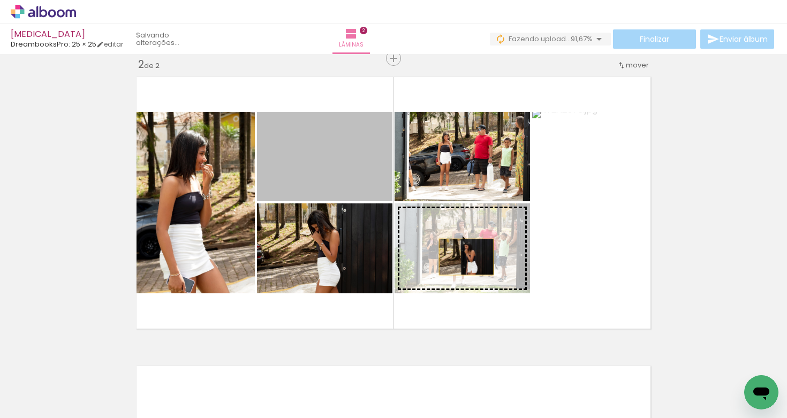
drag, startPoint x: 360, startPoint y: 194, endPoint x: 466, endPoint y: 257, distance: 123.6
click at [0, 0] on slot at bounding box center [0, 0] width 0 height 0
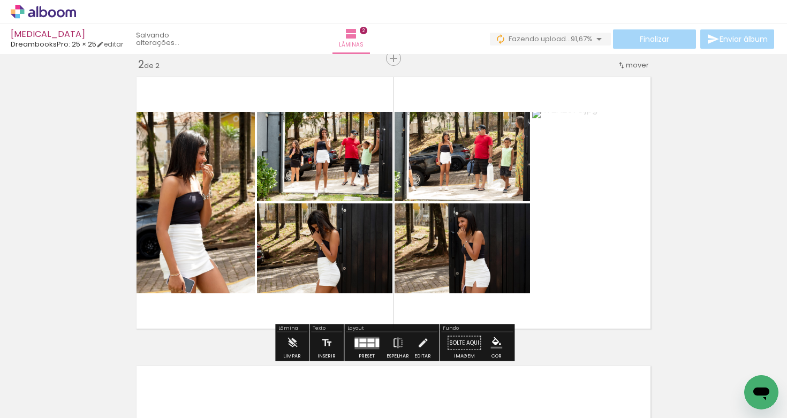
drag, startPoint x: 363, startPoint y: 161, endPoint x: 456, endPoint y: 161, distance: 92.6
click at [0, 0] on slot at bounding box center [0, 0] width 0 height 0
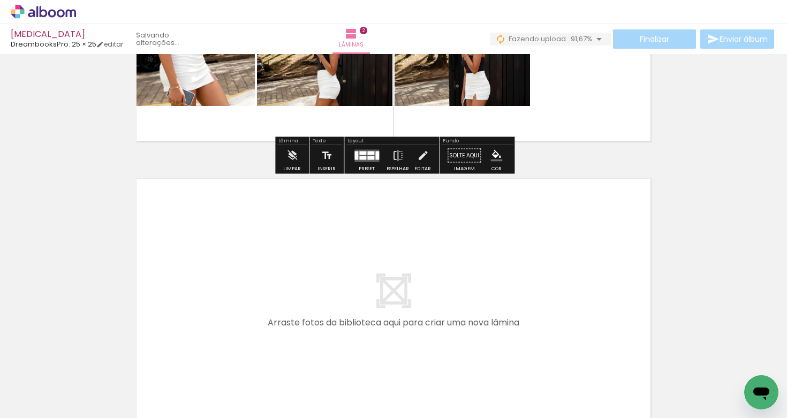
scroll to position [500, 0]
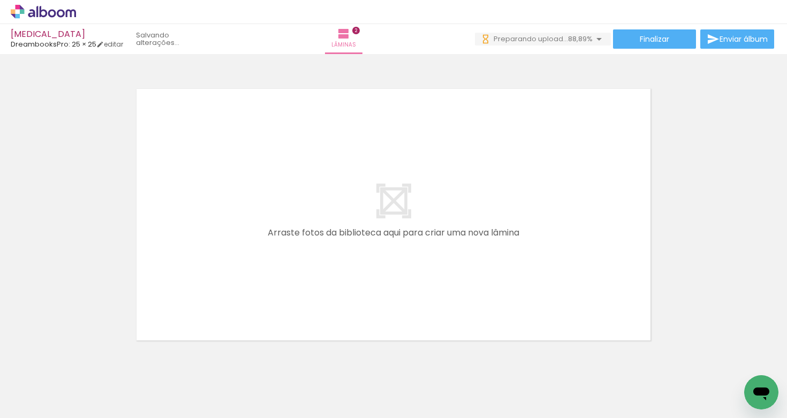
scroll to position [0, 912]
drag, startPoint x: 652, startPoint y: 391, endPoint x: 652, endPoint y: 310, distance: 80.8
click at [652, 310] on quentale-workspace at bounding box center [393, 209] width 787 height 418
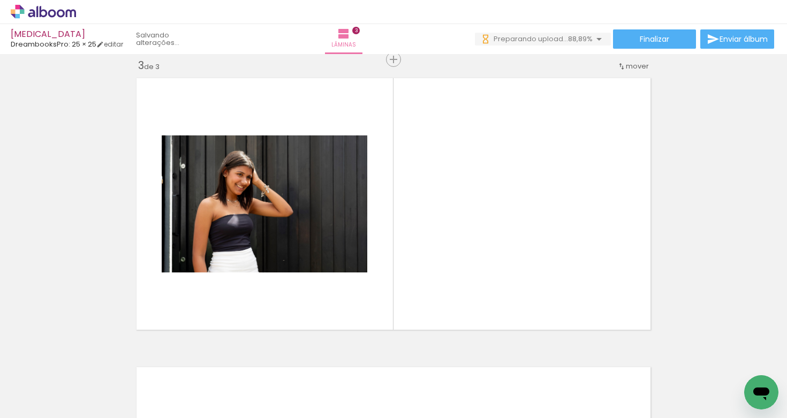
scroll to position [591, 0]
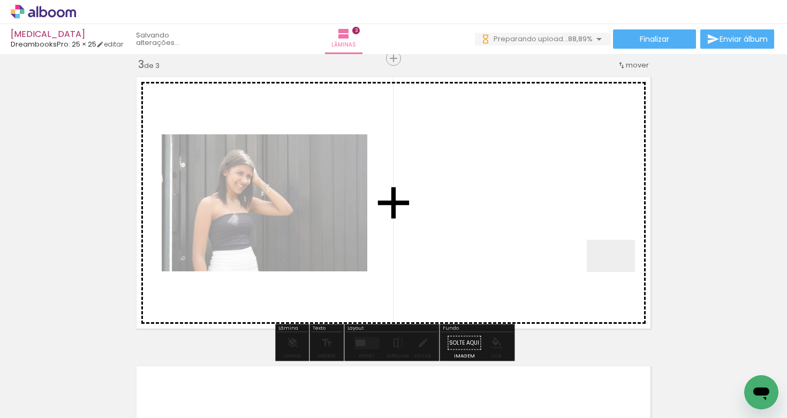
drag, startPoint x: 631, startPoint y: 299, endPoint x: 614, endPoint y: 267, distance: 36.1
click at [614, 267] on quentale-workspace at bounding box center [393, 209] width 787 height 418
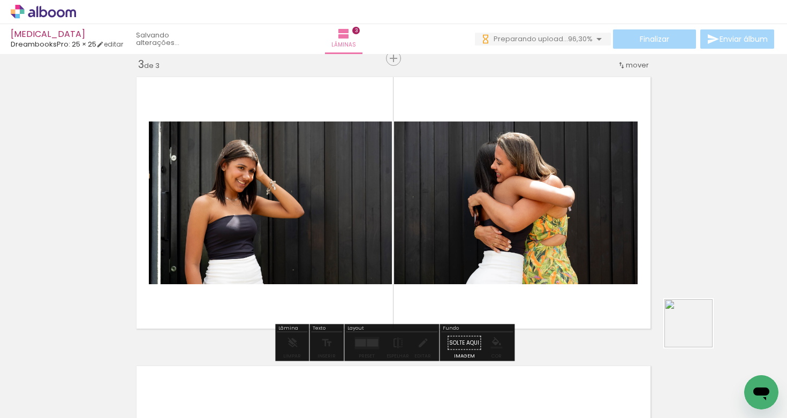
drag, startPoint x: 748, startPoint y: 376, endPoint x: 639, endPoint y: 277, distance: 147.0
click at [640, 277] on quentale-workspace at bounding box center [393, 209] width 787 height 418
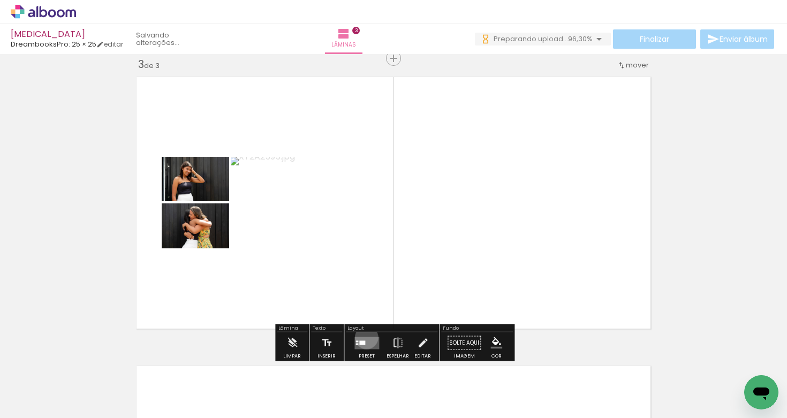
click at [364, 337] on quentale-layouter at bounding box center [366, 343] width 25 height 12
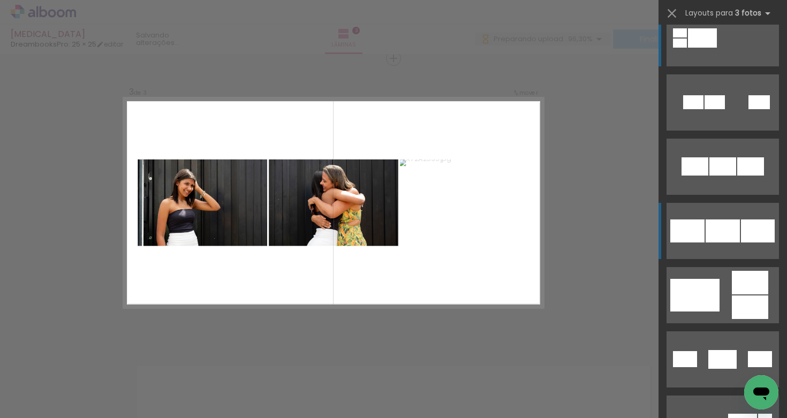
scroll to position [35, 0]
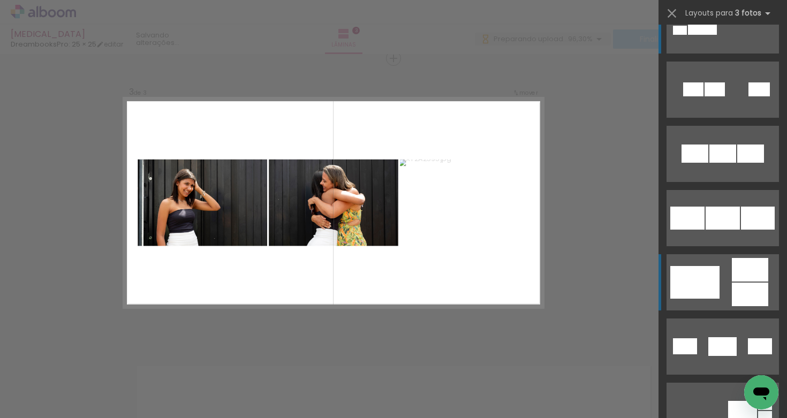
click at [722, 256] on quentale-layouter at bounding box center [722, 282] width 112 height 56
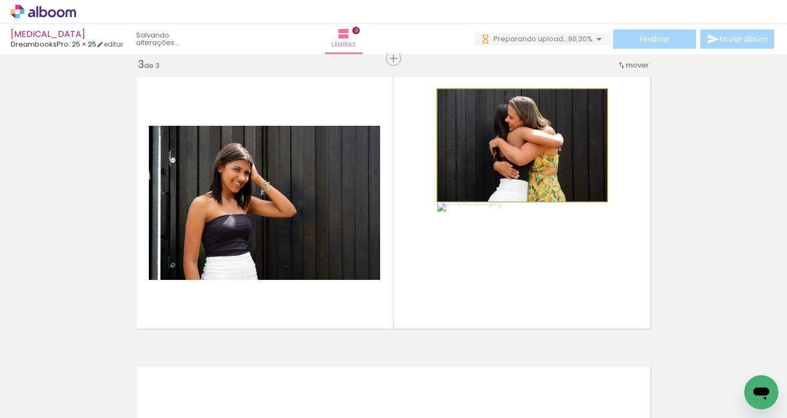
drag, startPoint x: 581, startPoint y: 183, endPoint x: 306, endPoint y: 183, distance: 275.1
click at [0, 0] on slot at bounding box center [0, 0] width 0 height 0
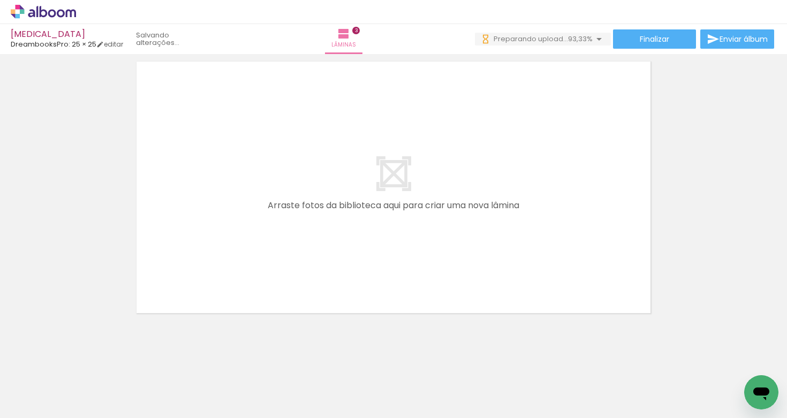
scroll to position [0, 1092]
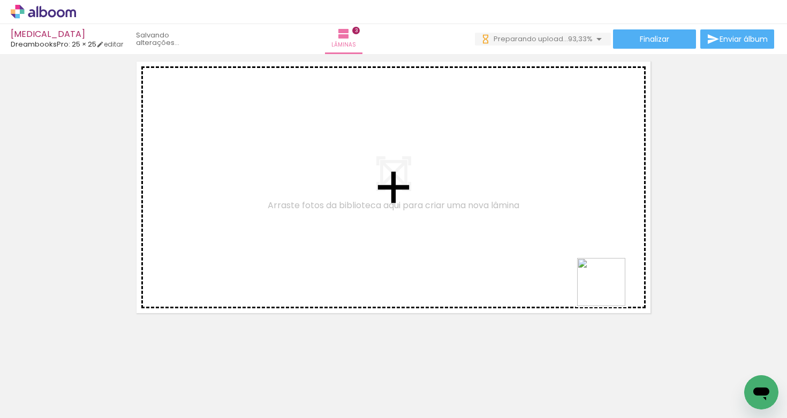
drag, startPoint x: 642, startPoint y: 392, endPoint x: 589, endPoint y: 242, distance: 158.8
click at [589, 242] on quentale-workspace at bounding box center [393, 209] width 787 height 418
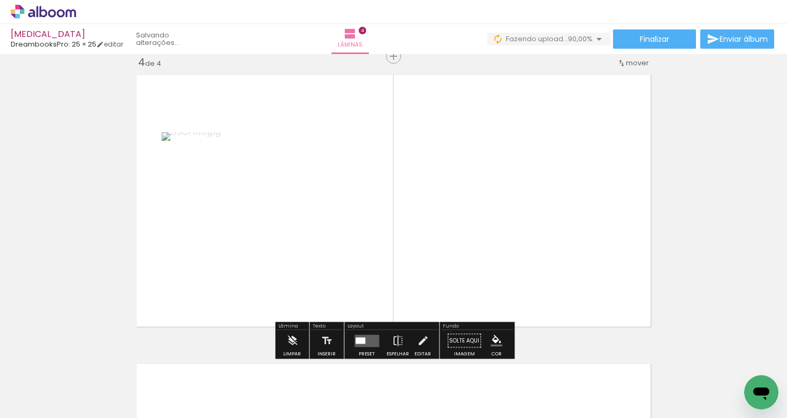
scroll to position [880, 0]
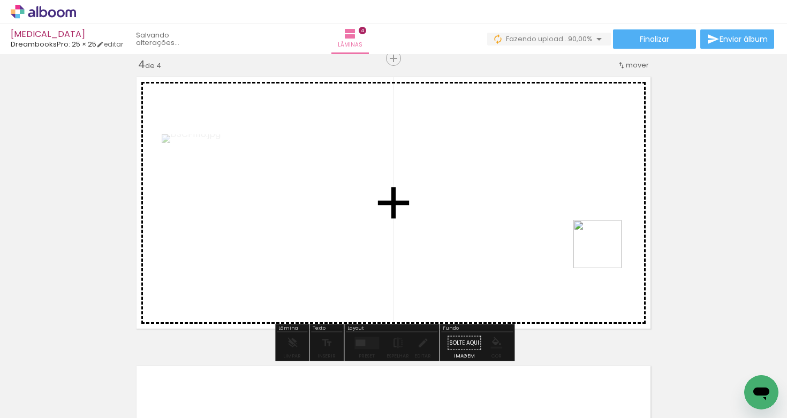
drag, startPoint x: 677, startPoint y: 368, endPoint x: 594, endPoint y: 238, distance: 154.0
click at [594, 238] on quentale-workspace at bounding box center [393, 209] width 787 height 418
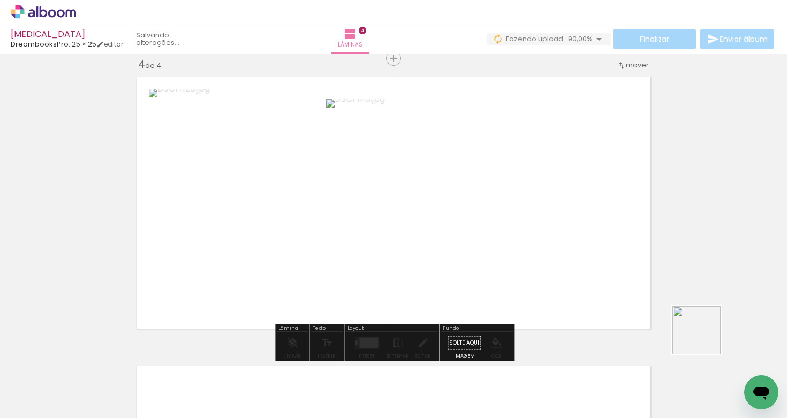
drag, startPoint x: 753, startPoint y: 369, endPoint x: 627, endPoint y: 269, distance: 160.3
click at [627, 269] on quentale-workspace at bounding box center [393, 209] width 787 height 418
click at [397, 343] on iron-icon at bounding box center [398, 342] width 12 height 21
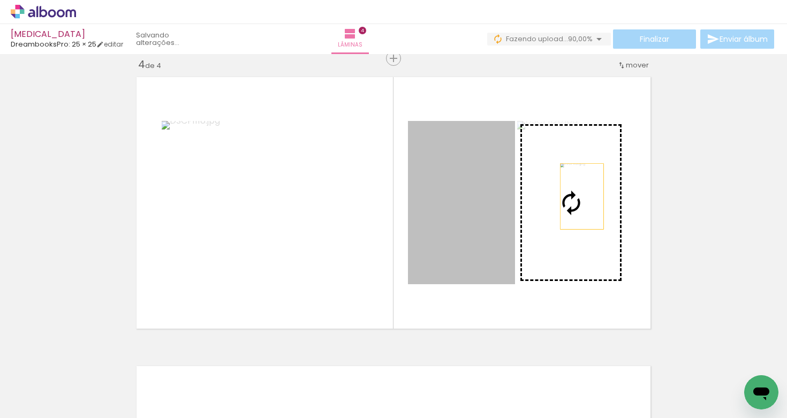
drag, startPoint x: 477, startPoint y: 196, endPoint x: 582, endPoint y: 196, distance: 104.9
click at [0, 0] on slot at bounding box center [0, 0] width 0 height 0
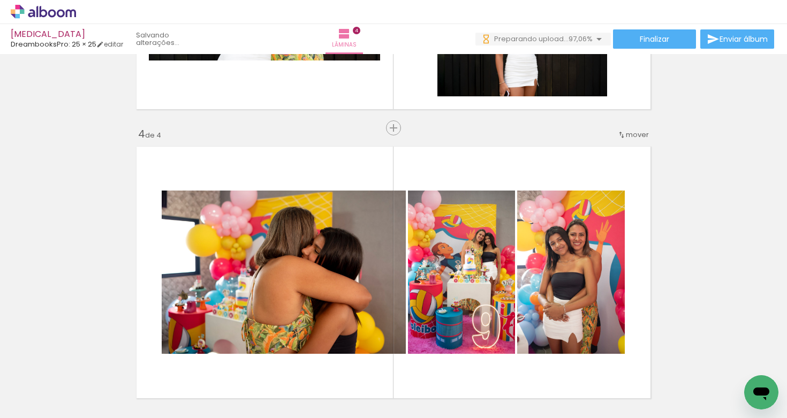
scroll to position [0, 1332]
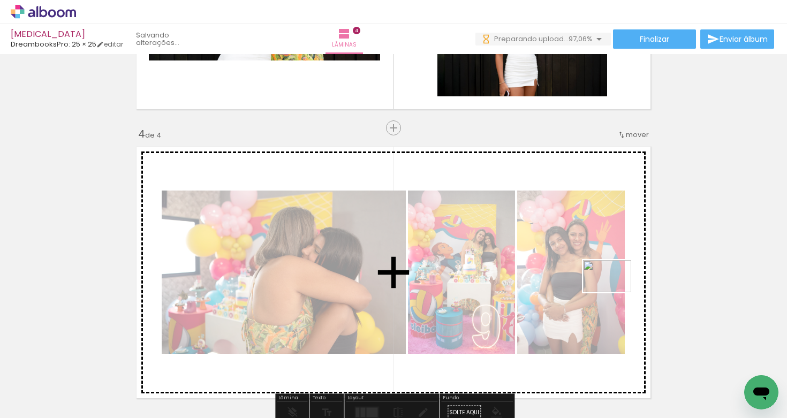
drag, startPoint x: 772, startPoint y: 370, endPoint x: 618, endPoint y: 294, distance: 171.9
click at [618, 294] on quentale-workspace at bounding box center [393, 209] width 787 height 418
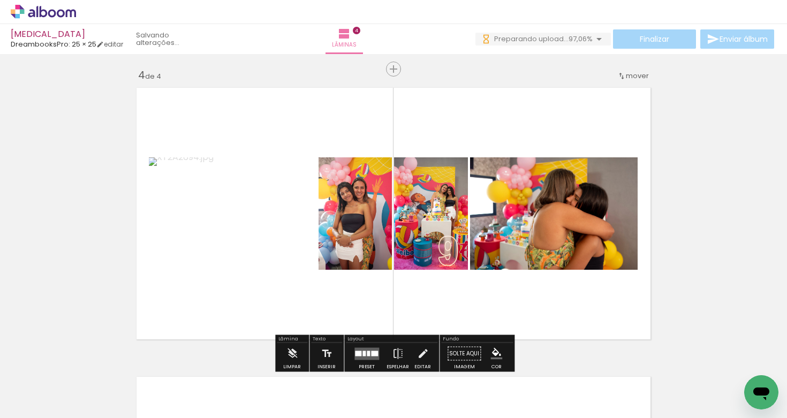
scroll to position [898, 0]
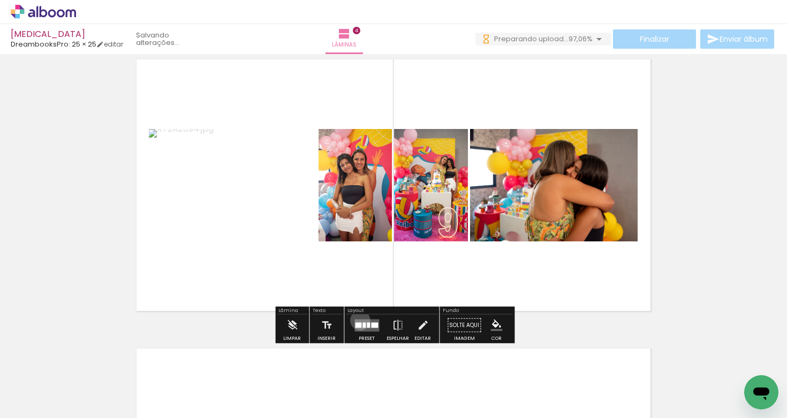
click at [358, 320] on quentale-layouter at bounding box center [366, 325] width 25 height 12
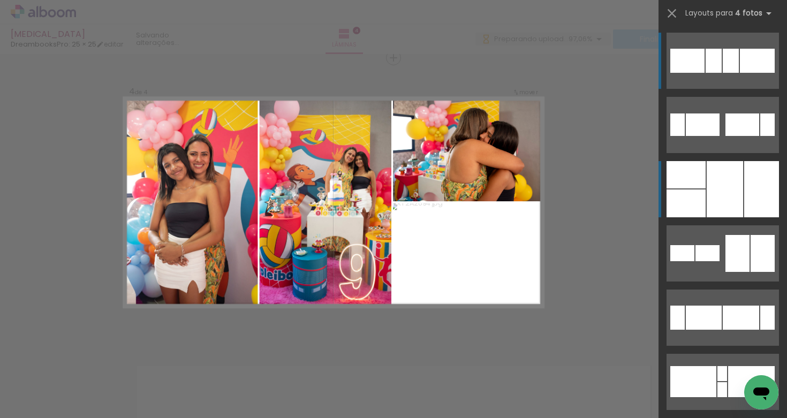
scroll to position [880, 0]
click at [738, 201] on div at bounding box center [725, 189] width 36 height 56
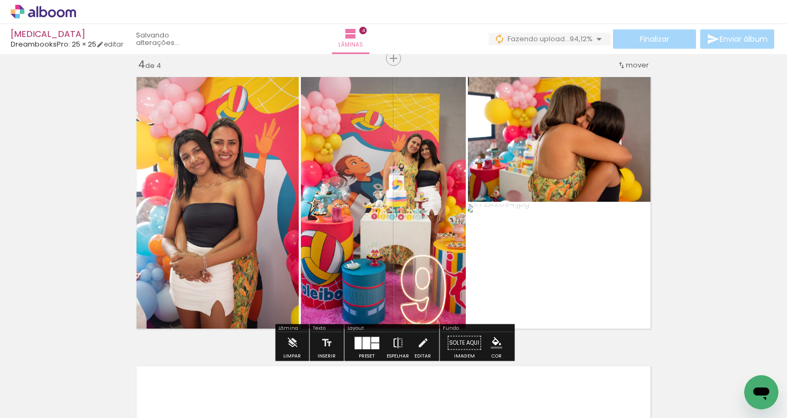
click at [392, 345] on iron-icon at bounding box center [398, 342] width 12 height 21
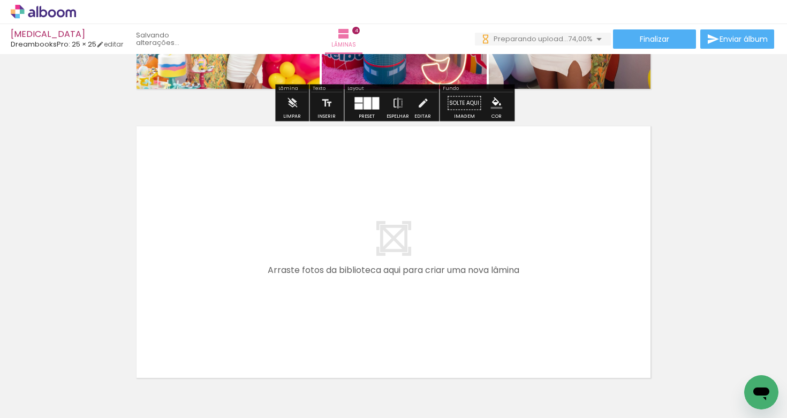
scroll to position [0, 0]
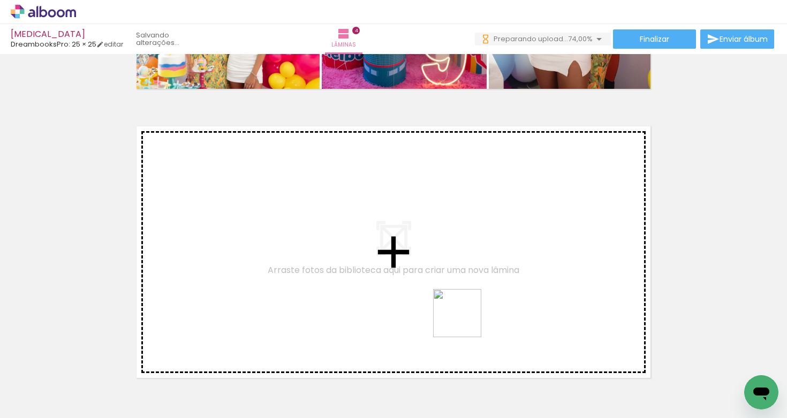
drag, startPoint x: 474, startPoint y: 394, endPoint x: 465, endPoint y: 320, distance: 74.4
click at [465, 320] on quentale-workspace at bounding box center [393, 209] width 787 height 418
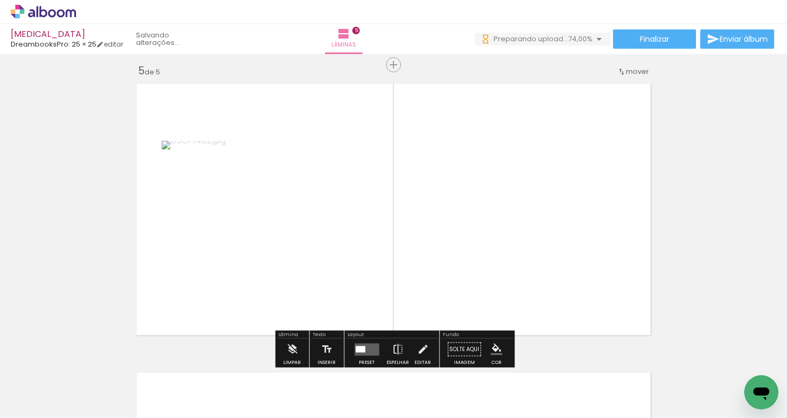
scroll to position [1170, 0]
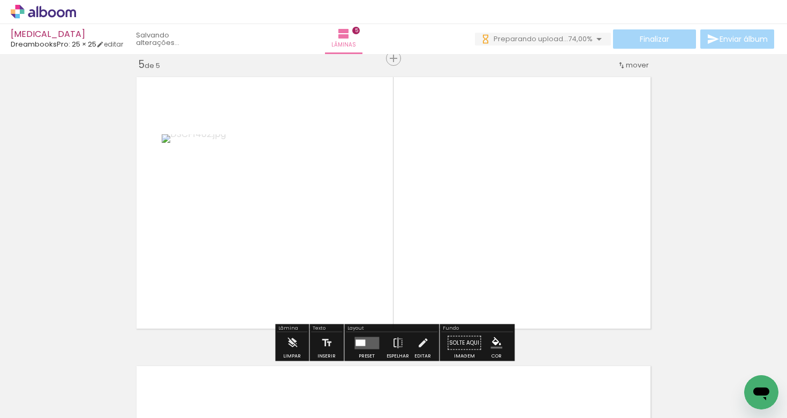
drag, startPoint x: 584, startPoint y: 400, endPoint x: 566, endPoint y: 341, distance: 61.1
click at [568, 344] on quentale-workspace at bounding box center [393, 209] width 787 height 418
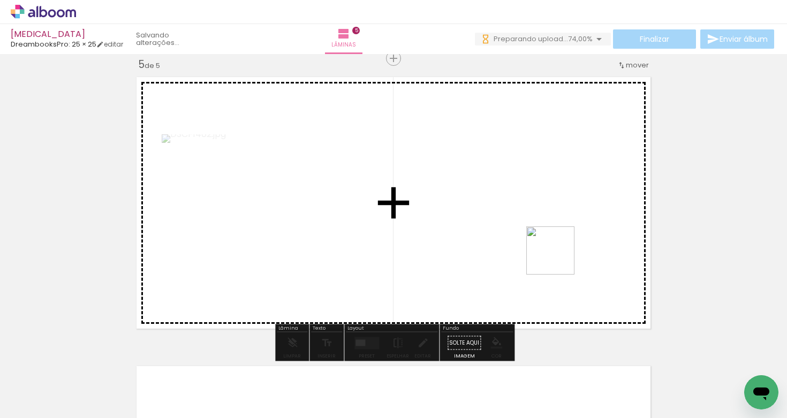
drag, startPoint x: 572, startPoint y: 371, endPoint x: 556, endPoint y: 250, distance: 122.6
click at [556, 250] on quentale-workspace at bounding box center [393, 209] width 787 height 418
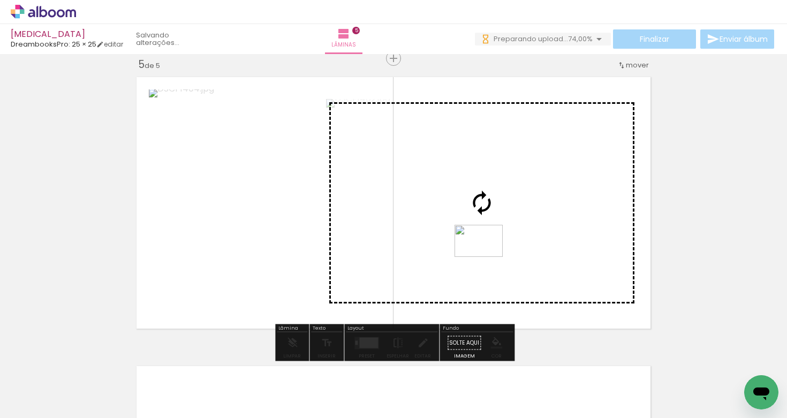
drag, startPoint x: 510, startPoint y: 398, endPoint x: 487, endPoint y: 257, distance: 143.3
click at [487, 257] on quentale-workspace at bounding box center [393, 209] width 787 height 418
drag, startPoint x: 437, startPoint y: 385, endPoint x: 437, endPoint y: 287, distance: 98.0
click at [437, 287] on quentale-workspace at bounding box center [393, 209] width 787 height 418
drag, startPoint x: 404, startPoint y: 385, endPoint x: 440, endPoint y: 251, distance: 138.7
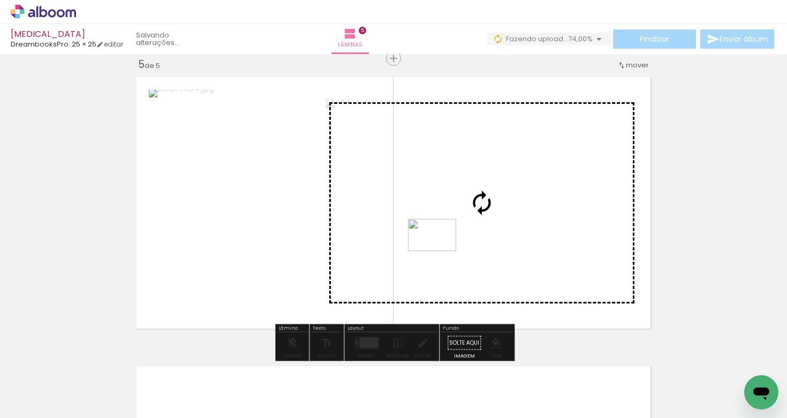
click at [440, 251] on quentale-workspace at bounding box center [393, 209] width 787 height 418
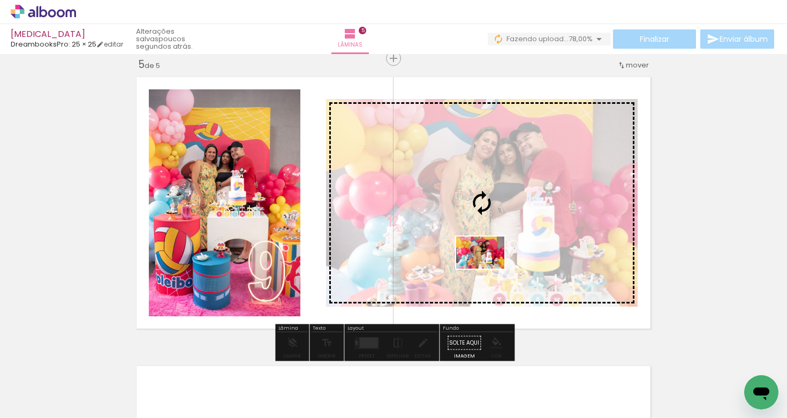
drag, startPoint x: 494, startPoint y: 386, endPoint x: 488, endPoint y: 269, distance: 117.9
click at [488, 269] on quentale-workspace at bounding box center [393, 209] width 787 height 418
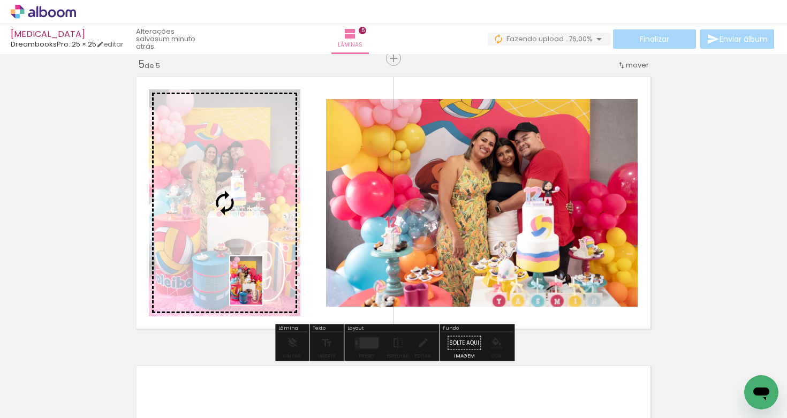
drag, startPoint x: 750, startPoint y: 378, endPoint x: 262, endPoint y: 288, distance: 495.8
click at [262, 288] on quentale-workspace at bounding box center [393, 209] width 787 height 418
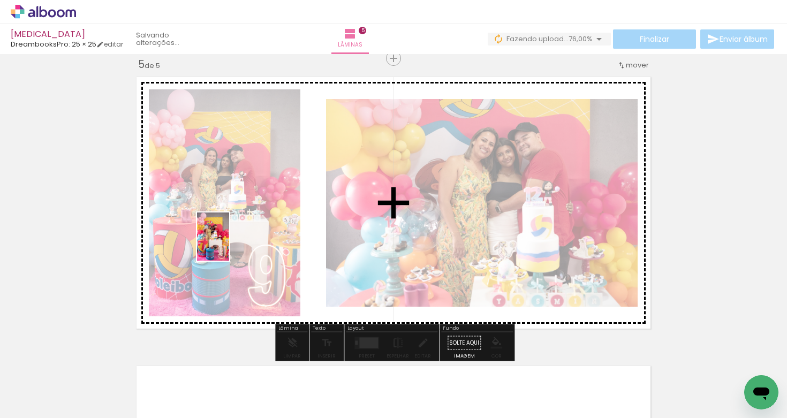
drag, startPoint x: 681, startPoint y: 387, endPoint x: 229, endPoint y: 245, distance: 474.2
click at [229, 245] on quentale-workspace at bounding box center [393, 209] width 787 height 418
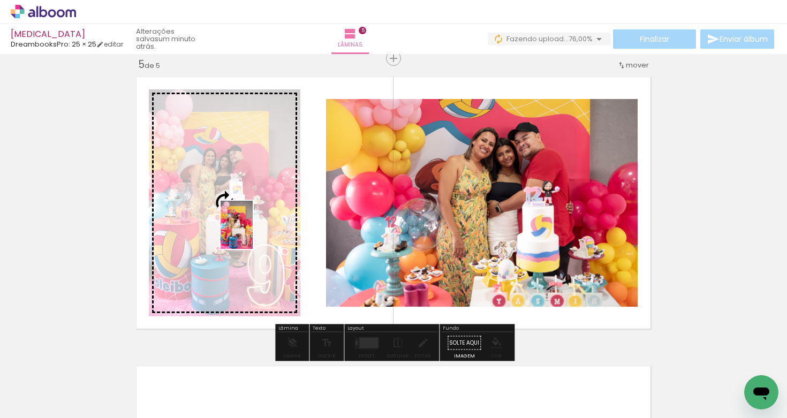
drag, startPoint x: 636, startPoint y: 391, endPoint x: 253, endPoint y: 233, distance: 415.0
click at [253, 233] on quentale-workspace at bounding box center [393, 209] width 787 height 418
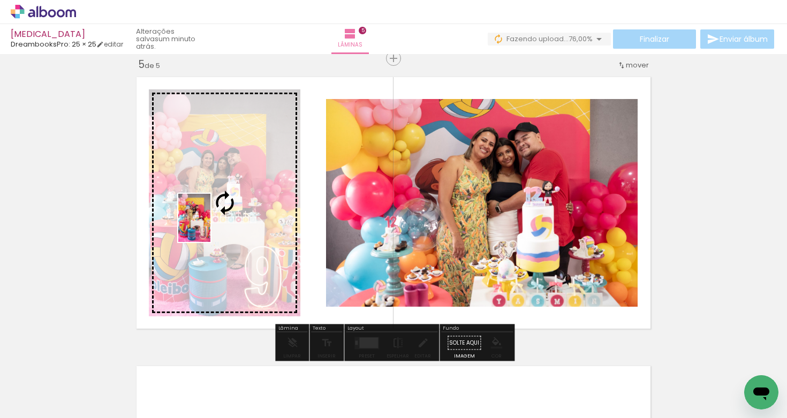
drag, startPoint x: 569, startPoint y: 399, endPoint x: 210, endPoint y: 226, distance: 398.3
click at [210, 226] on quentale-workspace at bounding box center [393, 209] width 787 height 418
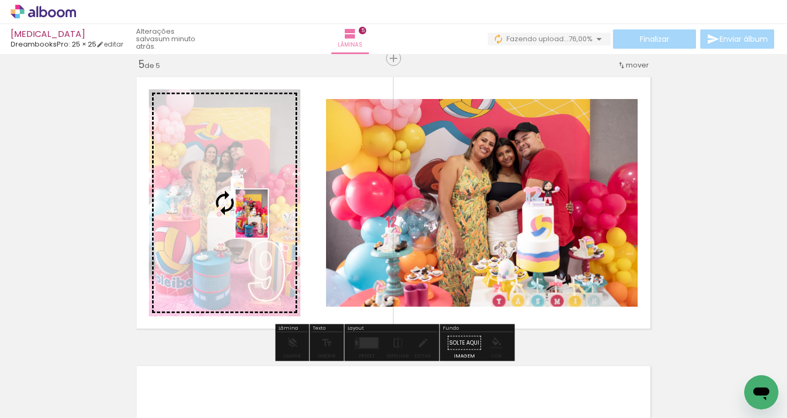
drag, startPoint x: 745, startPoint y: 378, endPoint x: 268, endPoint y: 222, distance: 502.5
click at [268, 222] on quentale-workspace at bounding box center [393, 209] width 787 height 418
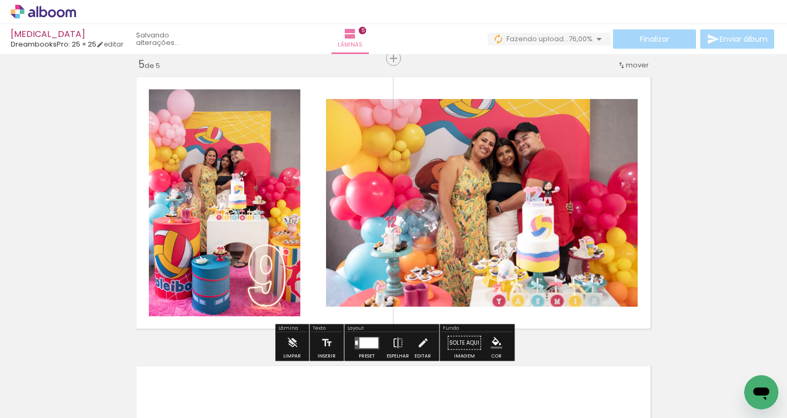
click at [557, 363] on paper-icon-button at bounding box center [550, 360] width 13 height 13
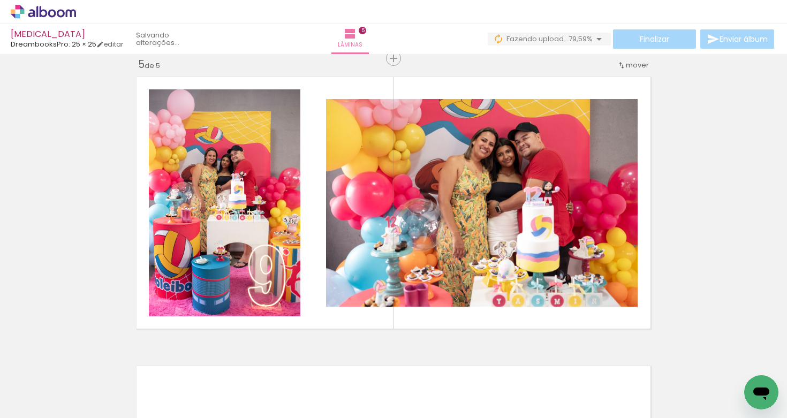
click at [614, 362] on iron-icon at bounding box center [610, 360] width 11 height 11
click at [676, 363] on iron-icon at bounding box center [670, 360] width 11 height 11
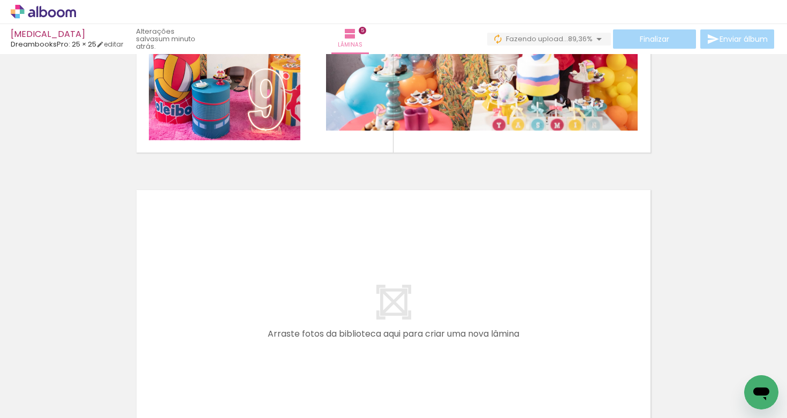
scroll to position [1346, 0]
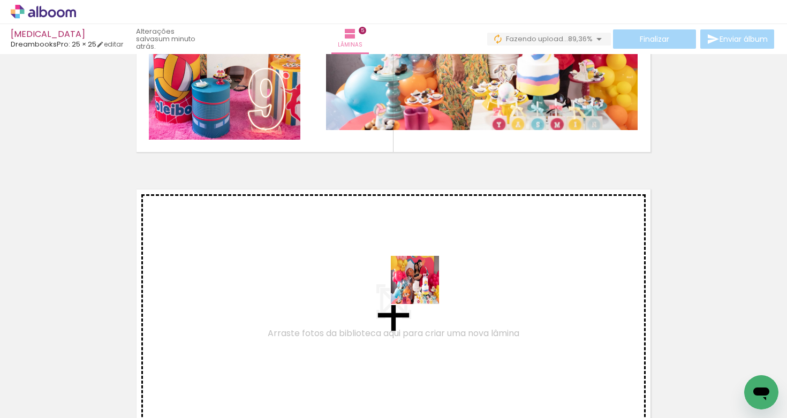
drag, startPoint x: 414, startPoint y: 396, endPoint x: 423, endPoint y: 288, distance: 108.0
click at [423, 288] on quentale-workspace at bounding box center [393, 209] width 787 height 418
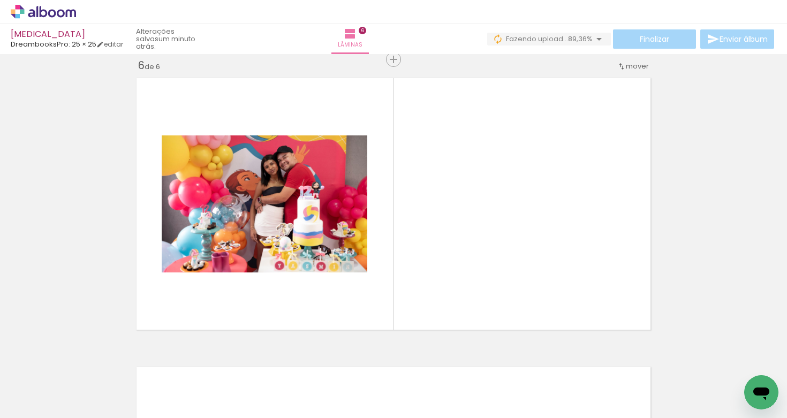
scroll to position [1459, 0]
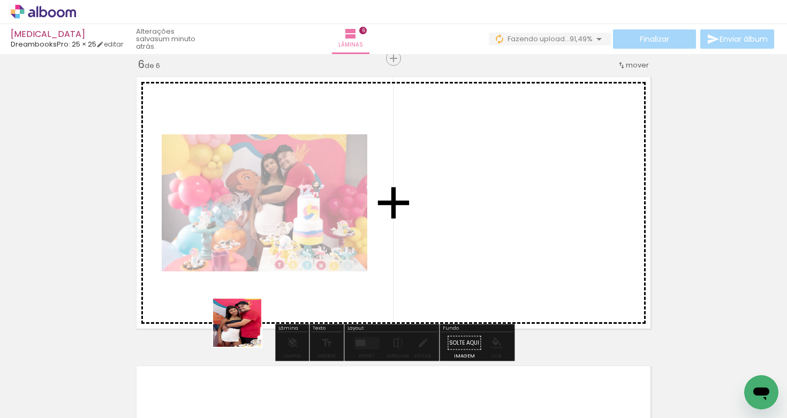
drag, startPoint x: 153, startPoint y: 389, endPoint x: 490, endPoint y: 253, distance: 363.6
click at [490, 253] on quentale-workspace at bounding box center [393, 209] width 787 height 418
